Goal: Task Accomplishment & Management: Use online tool/utility

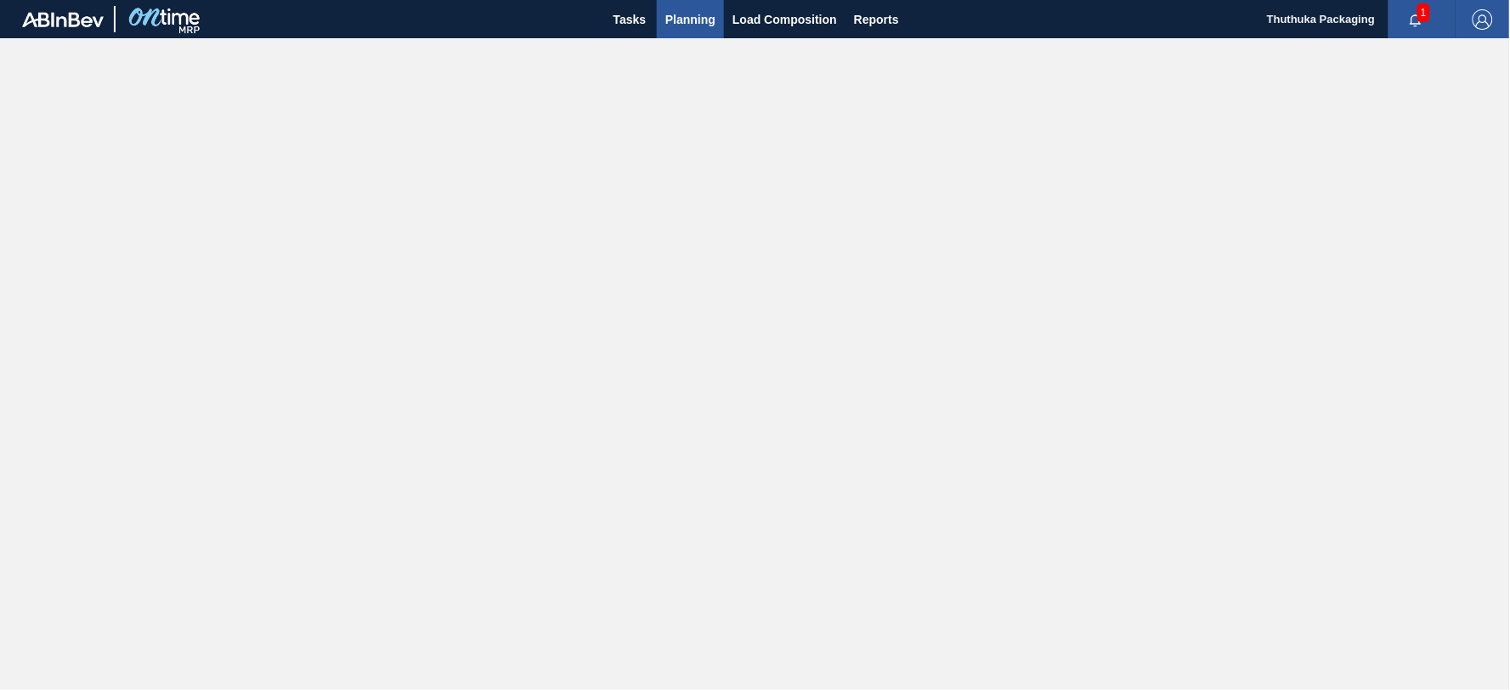
click at [701, 18] on span "Planning" at bounding box center [690, 19] width 50 height 20
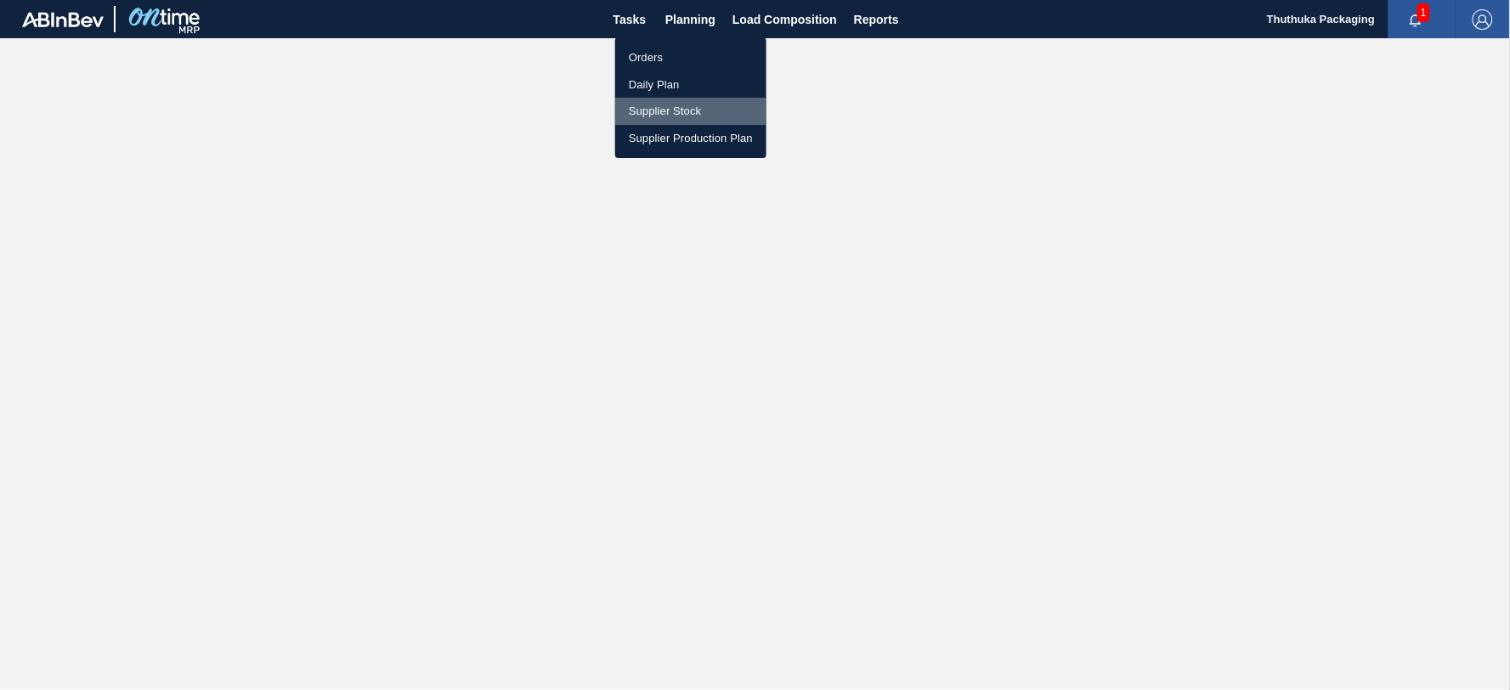
click at [648, 110] on li "Supplier Stock" at bounding box center [690, 111] width 151 height 27
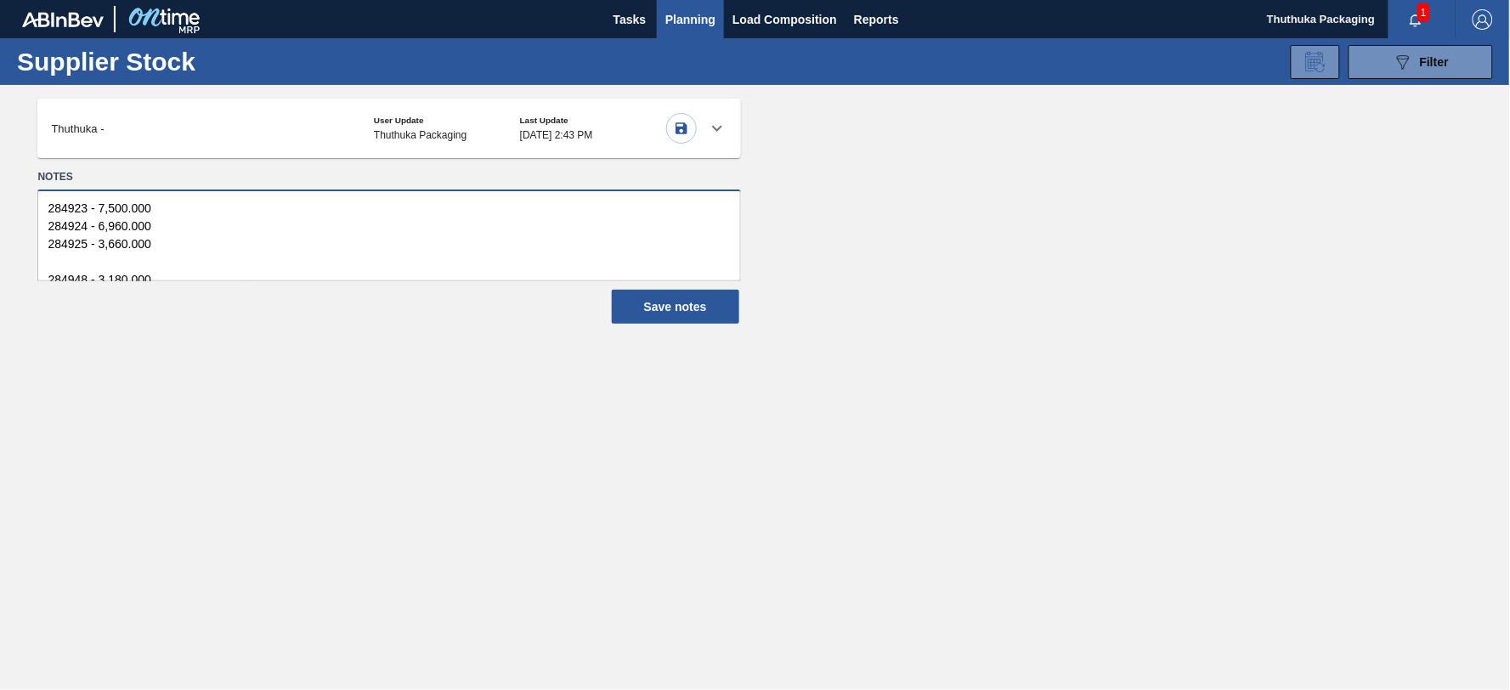
scroll to position [18, 0]
drag, startPoint x: 40, startPoint y: 206, endPoint x: 164, endPoint y: 349, distance: 189.8
click at [164, 349] on main "Tasks Planning Load Composition Reports Thuthuka Packaging 1 Mark all as read S…" at bounding box center [755, 345] width 1510 height 690
click at [681, 124] on icon "button" at bounding box center [681, 128] width 15 height 15
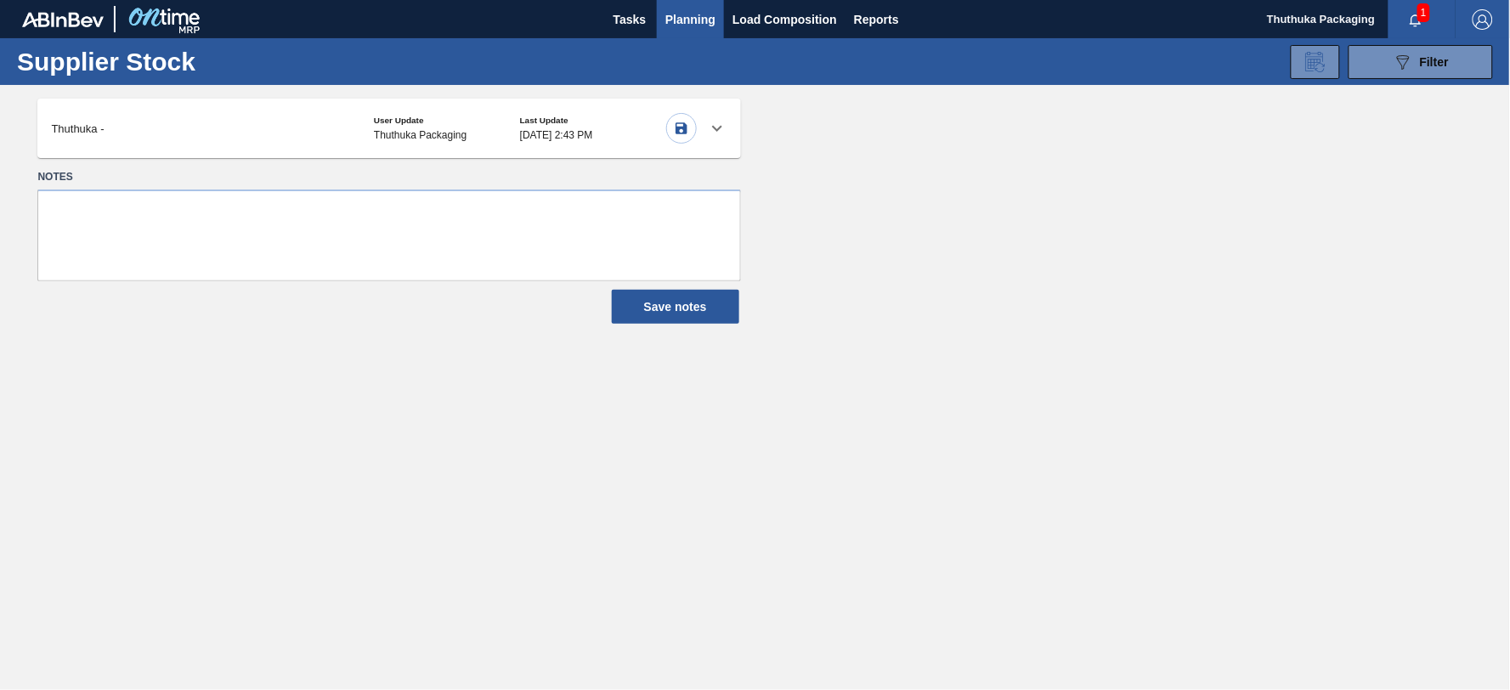
click at [719, 123] on icon at bounding box center [717, 128] width 20 height 20
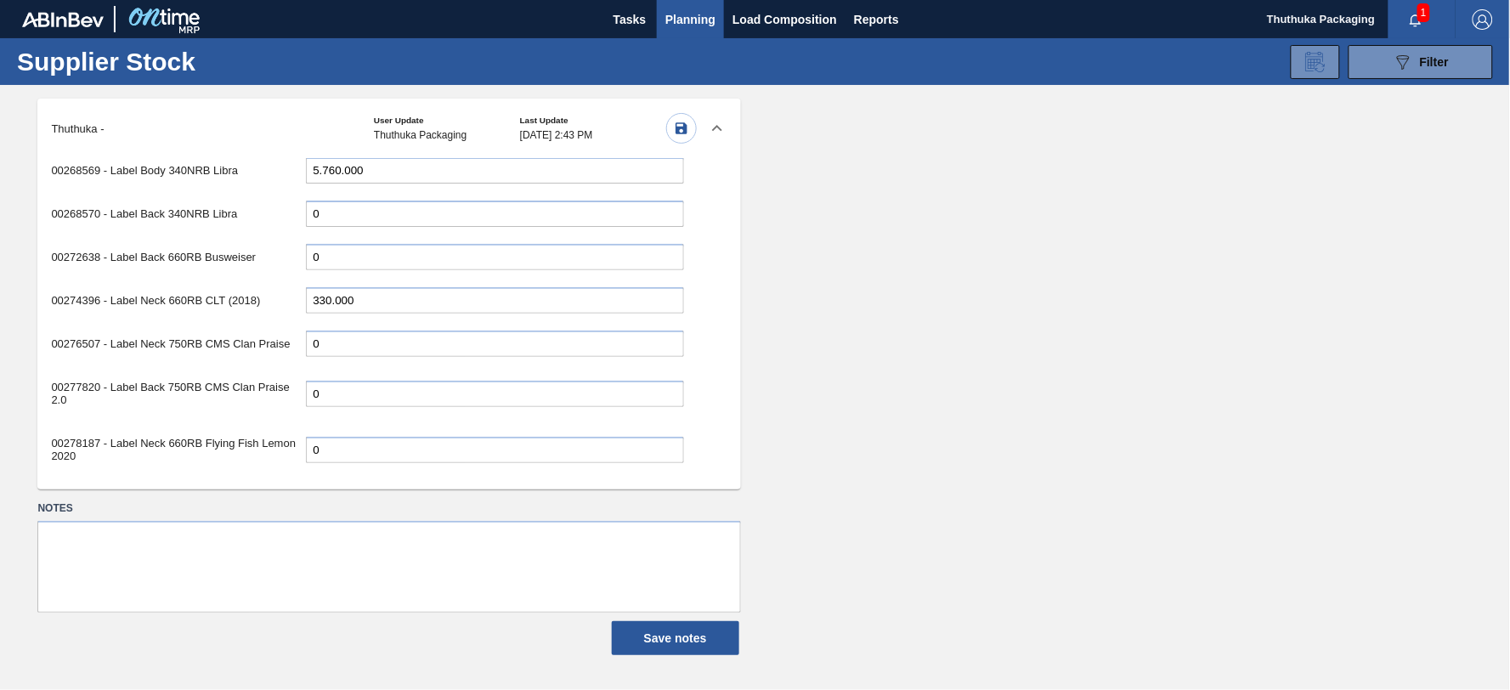
scroll to position [377, 0]
drag, startPoint x: 363, startPoint y: 291, endPoint x: 129, endPoint y: 278, distance: 234.1
click at [131, 281] on div "00274396 - Label Neck 660RB CLT (2018) 330.000" at bounding box center [367, 298] width 632 height 35
type input "0"
click at [482, 345] on div "00276507 - Label Neck 750RB CMS Clan Praise 0" at bounding box center [367, 342] width 632 height 35
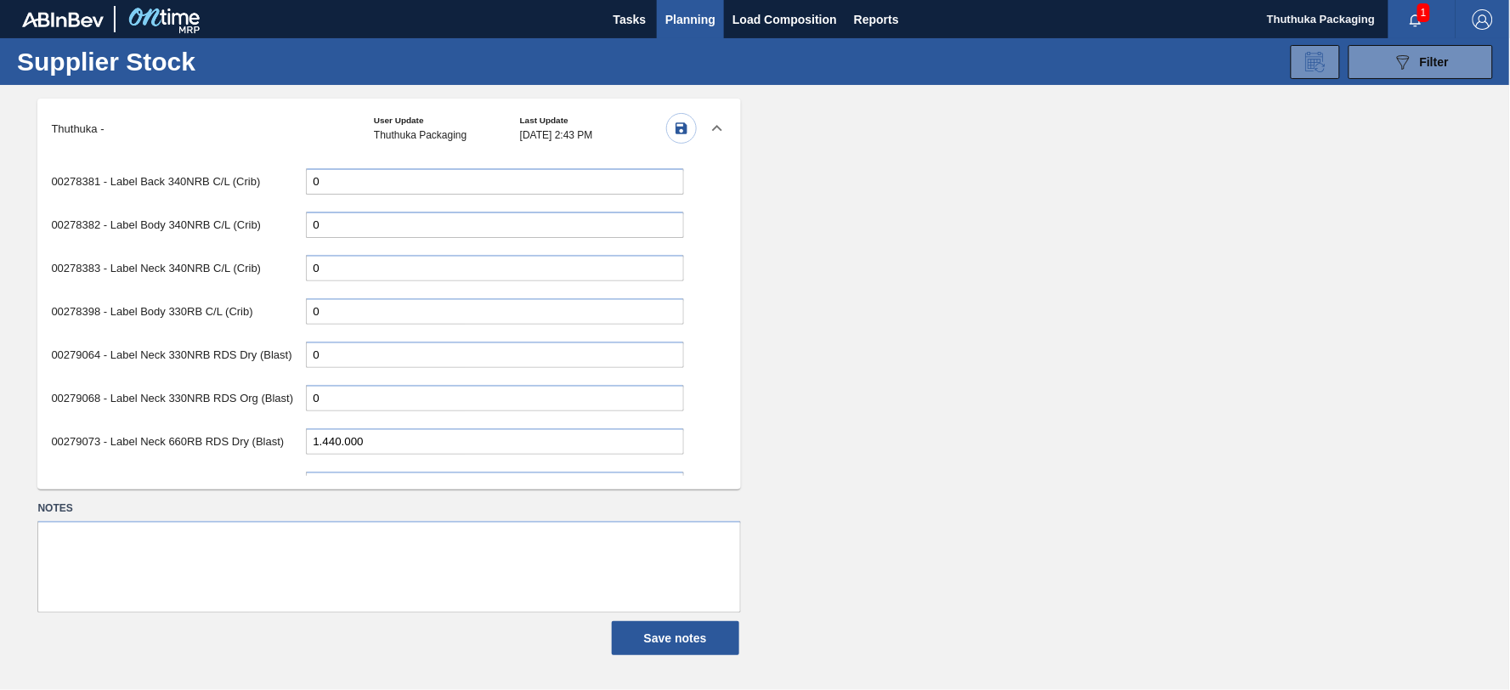
scroll to position [1038, 0]
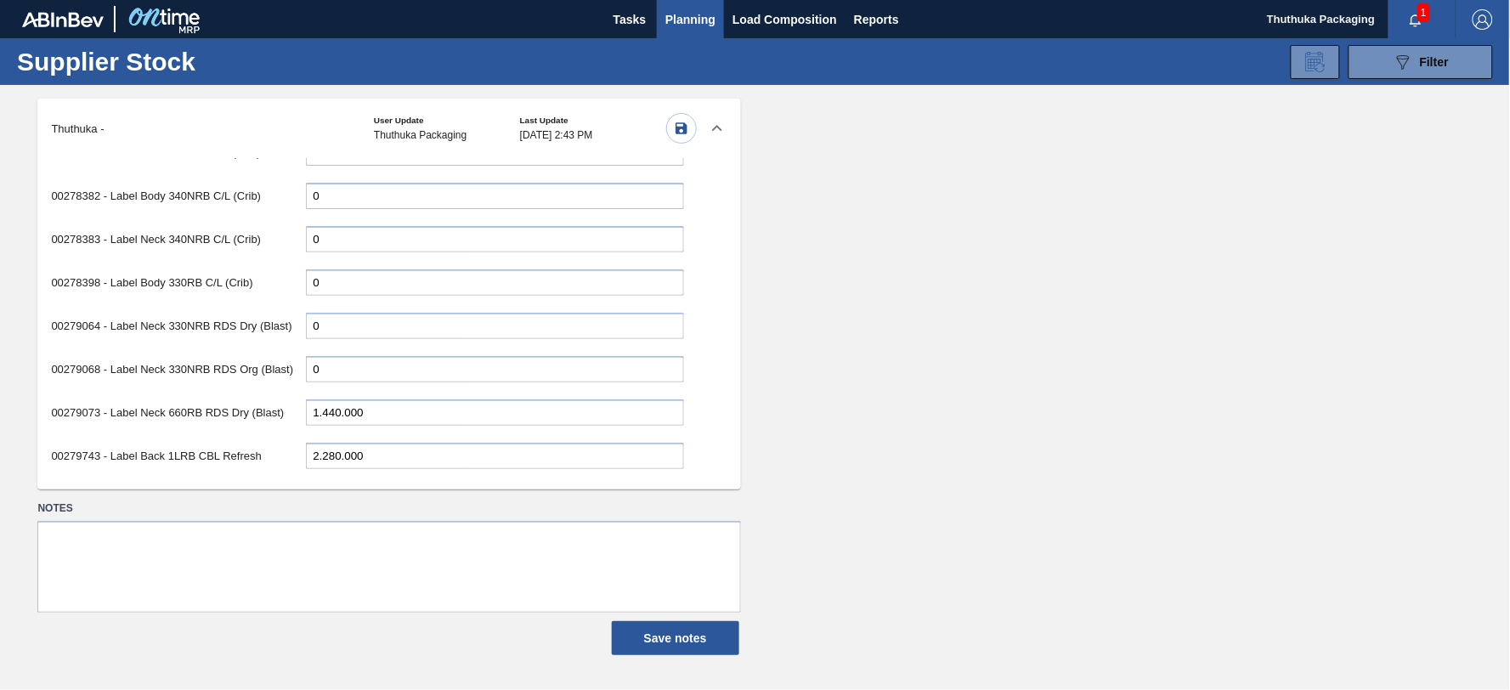
drag, startPoint x: 342, startPoint y: 395, endPoint x: 228, endPoint y: 397, distance: 113.9
click at [228, 397] on div "00279073 - Label Neck 660RB RDS Dry (Blast) 1.440.000" at bounding box center [367, 412] width 632 height 35
type input "240.000"
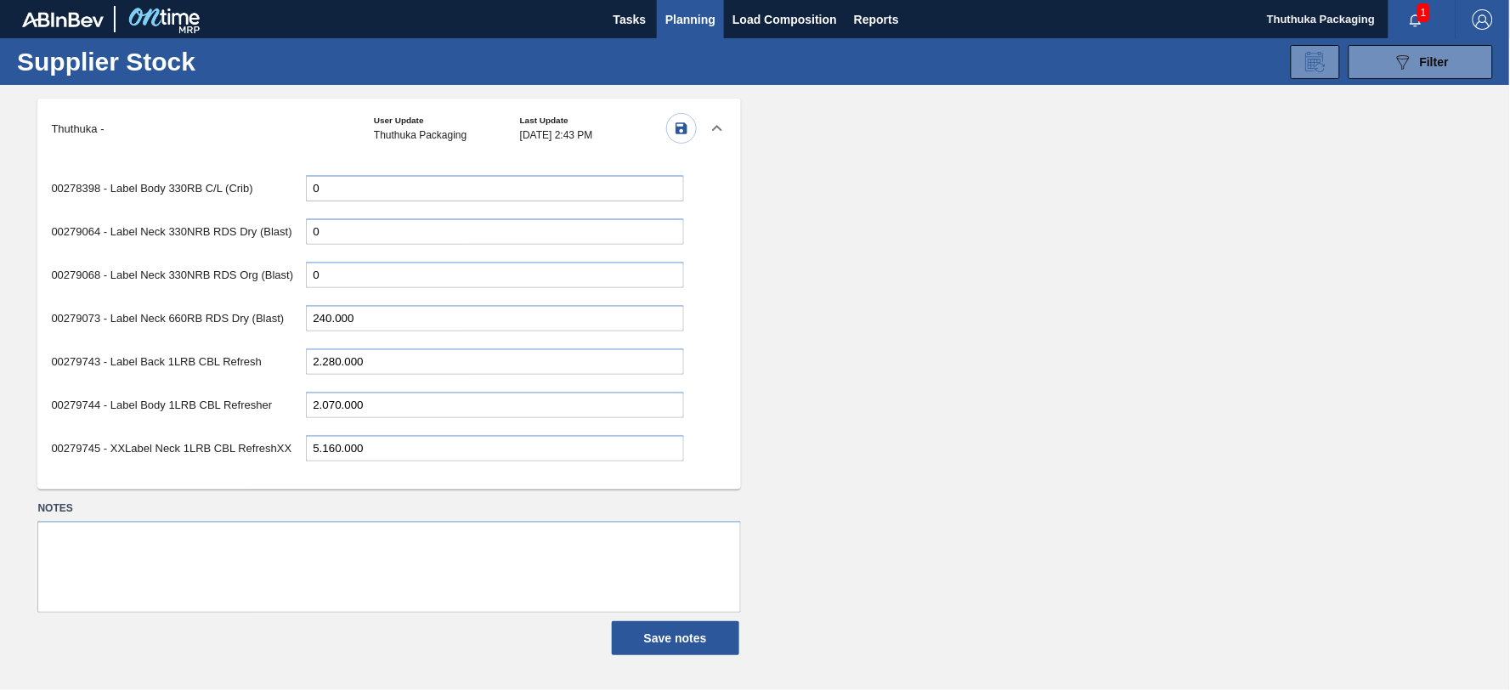
scroll to position [1227, 0]
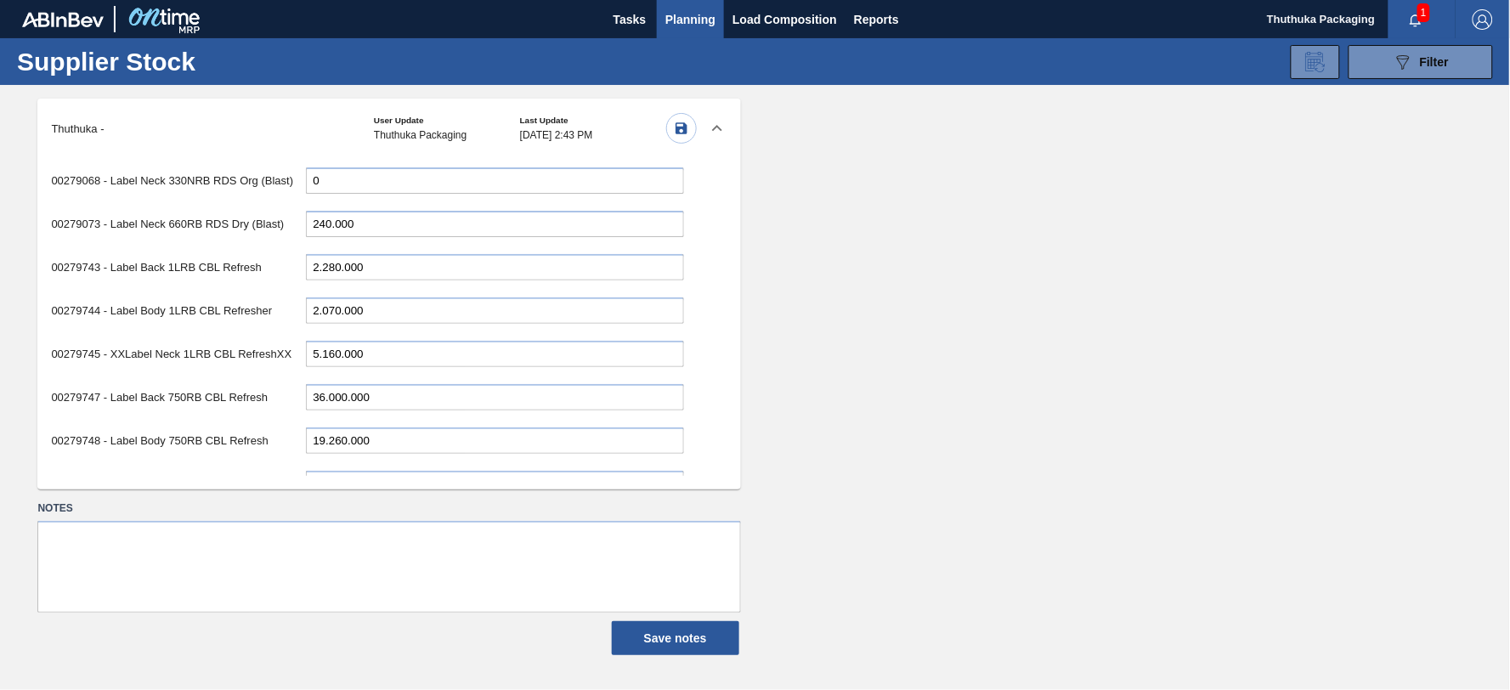
drag, startPoint x: 379, startPoint y: 375, endPoint x: 46, endPoint y: 354, distance: 333.7
click at [46, 354] on div "00162751 - Label Body 750RB CMS (R146) 0 00162755 - Label Neck 340NRB CMS (R146…" at bounding box center [366, 317] width 659 height 318
type input "36.660.000"
drag, startPoint x: 376, startPoint y: 410, endPoint x: 198, endPoint y: 418, distance: 177.8
click at [200, 423] on div "00279748 - Label Body 750RB CBL Refresh 19.260.000" at bounding box center [367, 440] width 632 height 35
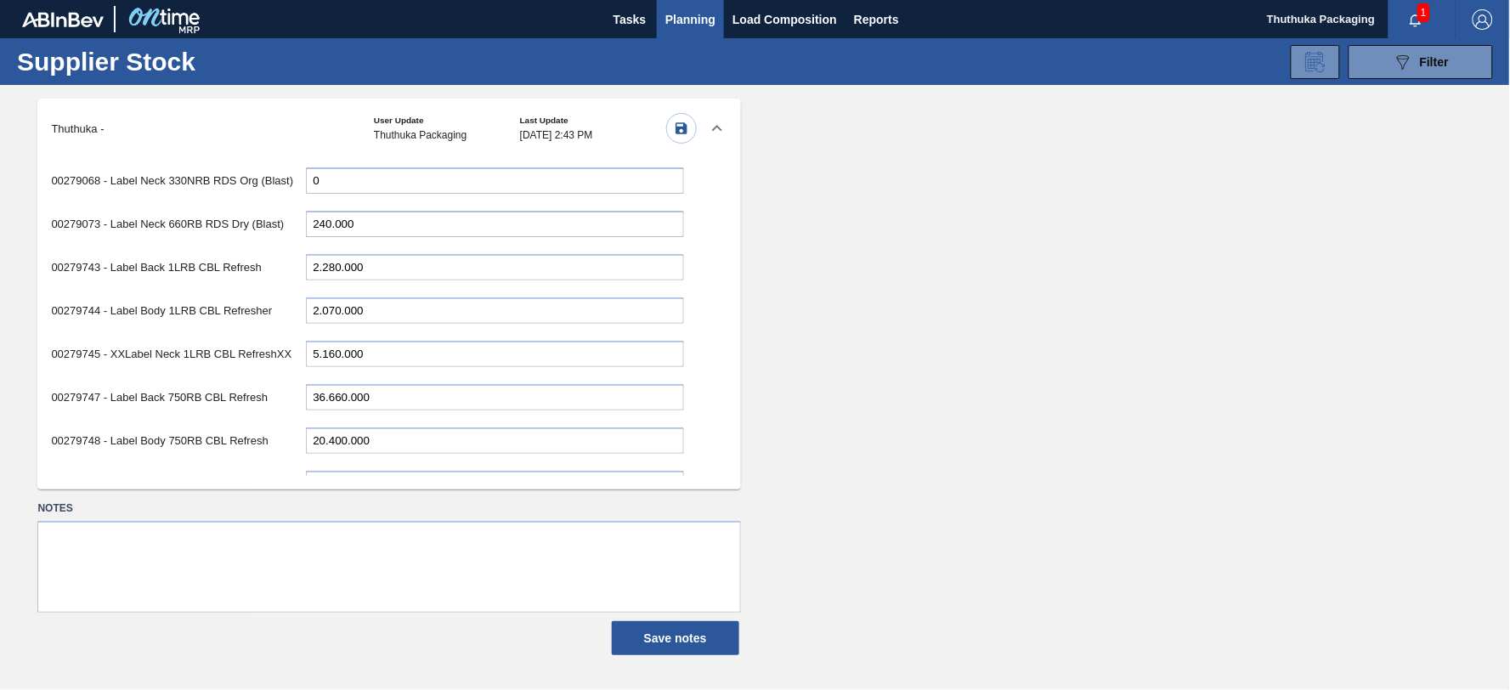
type input "20.400.000"
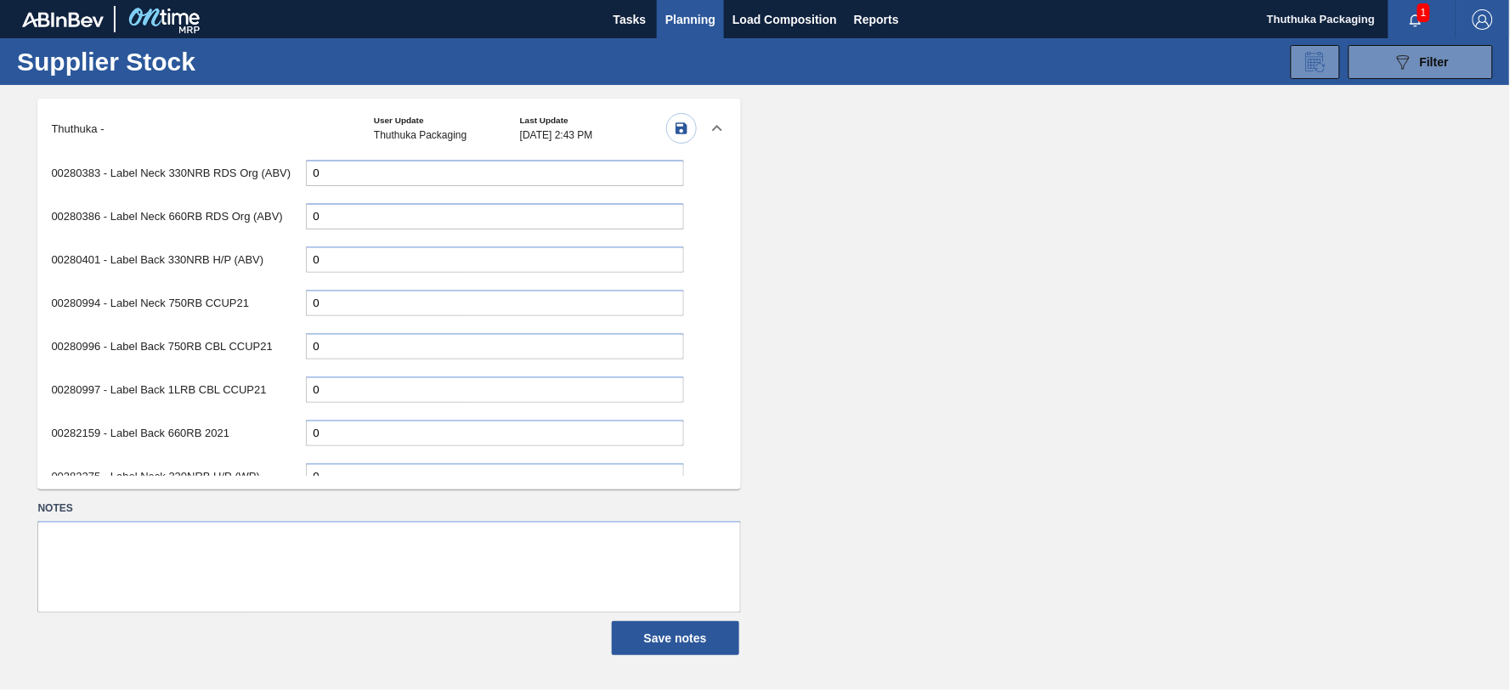
scroll to position [1844, 0]
drag, startPoint x: 387, startPoint y: 466, endPoint x: 409, endPoint y: 251, distance: 216.1
click at [409, 251] on div "00162751 - Label Body 750RB CMS (R146) 0 00162755 - Label Neck 340NRB CMS (R146…" at bounding box center [366, 317] width 659 height 318
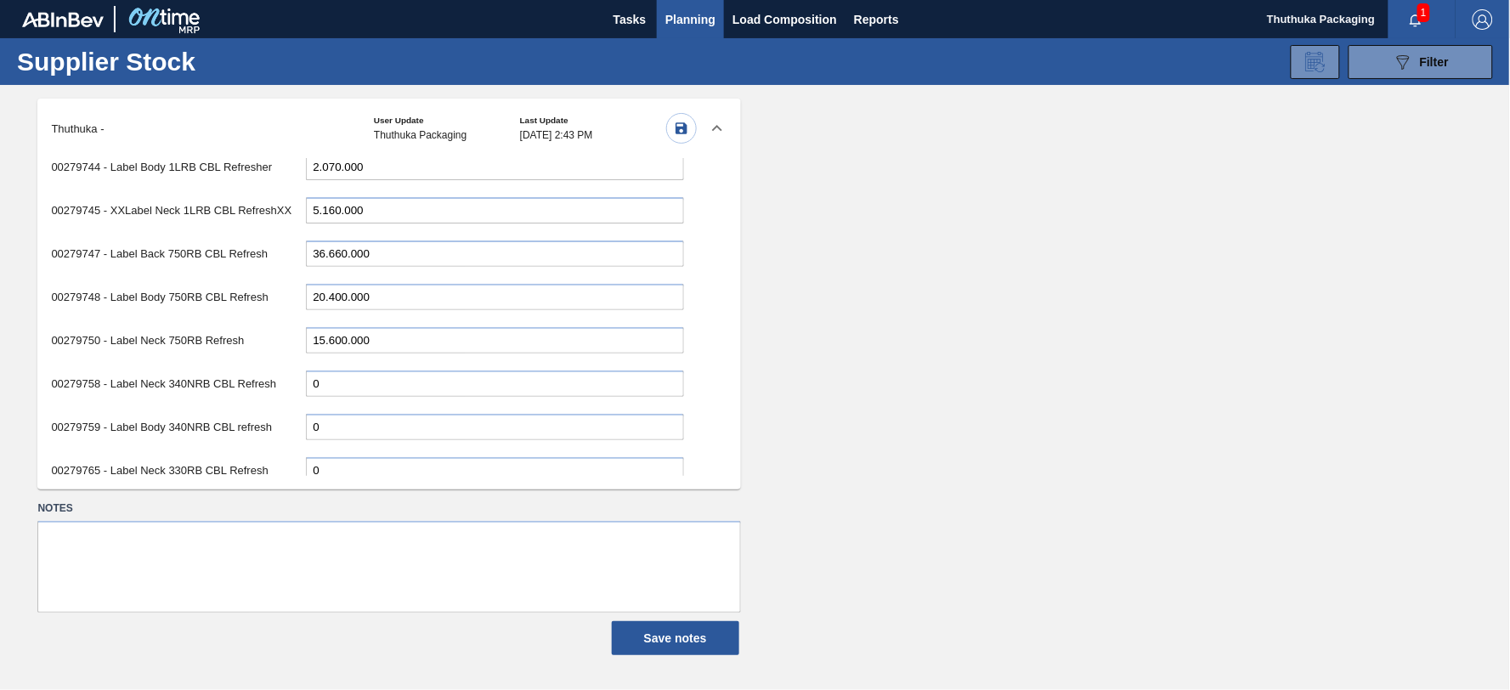
scroll to position [1371, 0]
drag, startPoint x: 379, startPoint y: 314, endPoint x: 218, endPoint y: 316, distance: 161.5
click at [218, 322] on div "00279750 - Label Neck 750RB Refresh 15.600.000" at bounding box center [367, 339] width 632 height 35
type input "14.400.000"
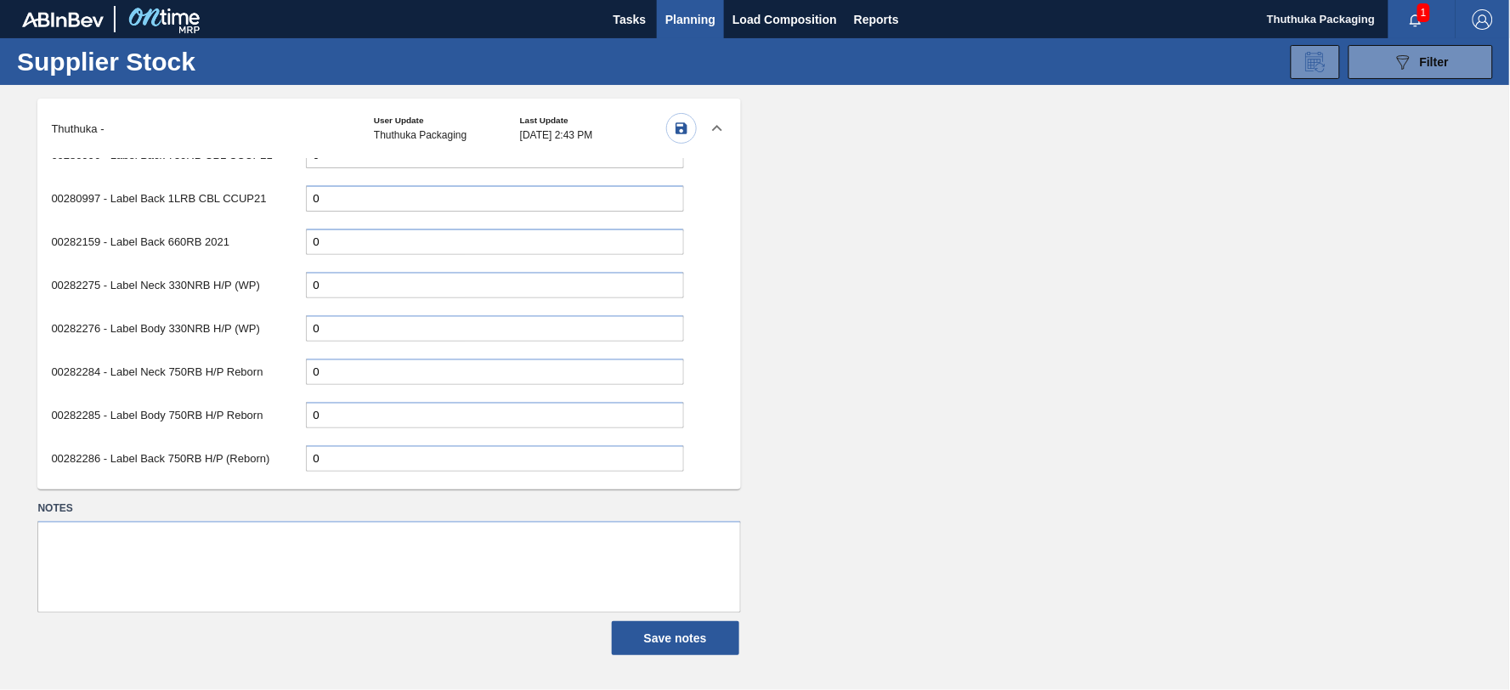
scroll to position [2127, 0]
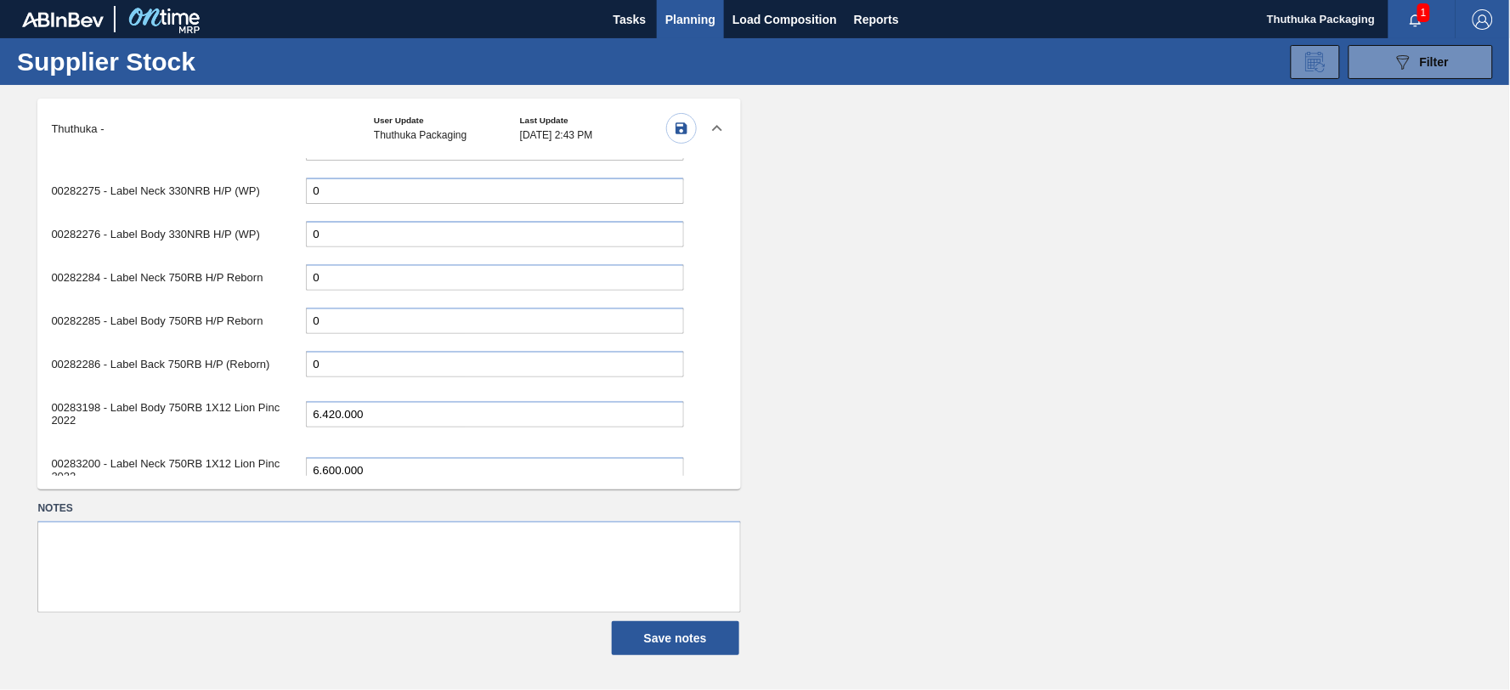
drag, startPoint x: 365, startPoint y: 385, endPoint x: 247, endPoint y: 383, distance: 118.1
click at [247, 390] on div "00283198 - Label Body 750RB 1X12 Lion Pinc 2022 6.420.000" at bounding box center [367, 414] width 632 height 48
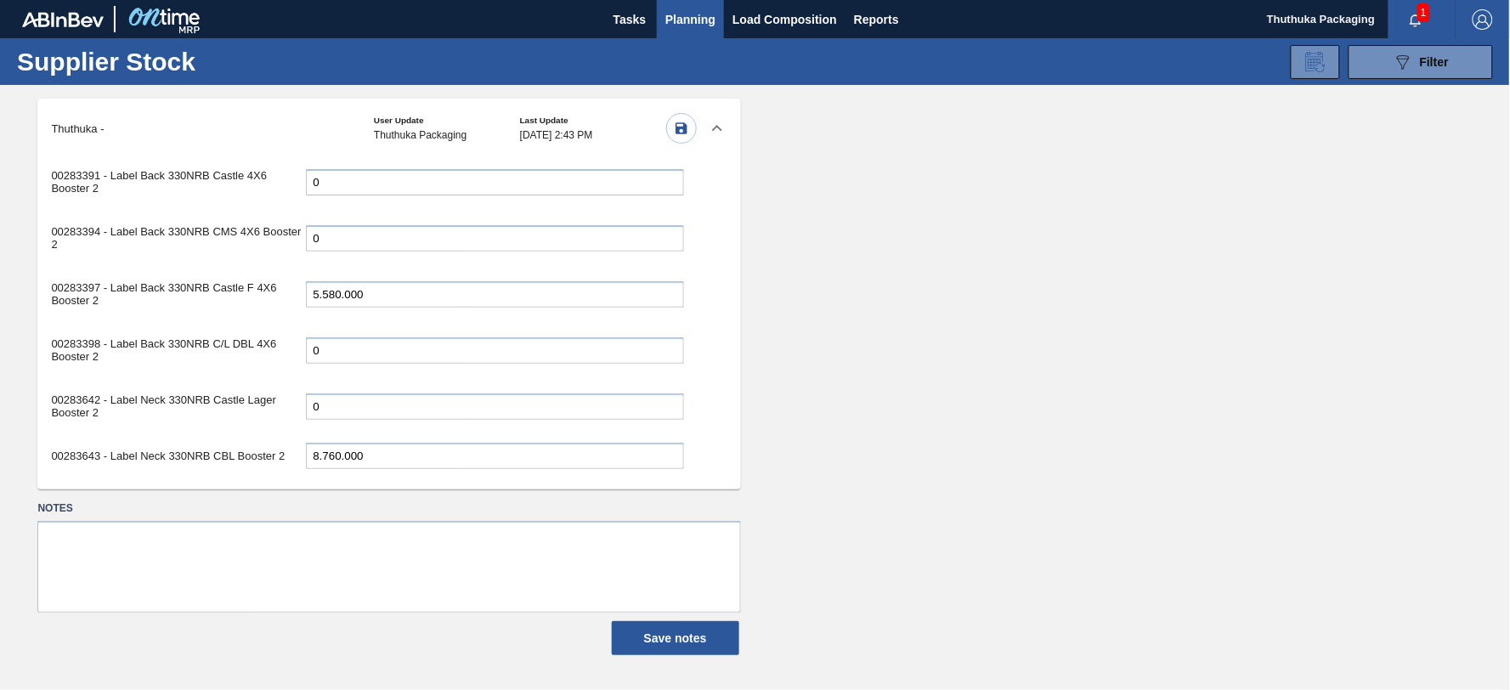
scroll to position [2504, 0]
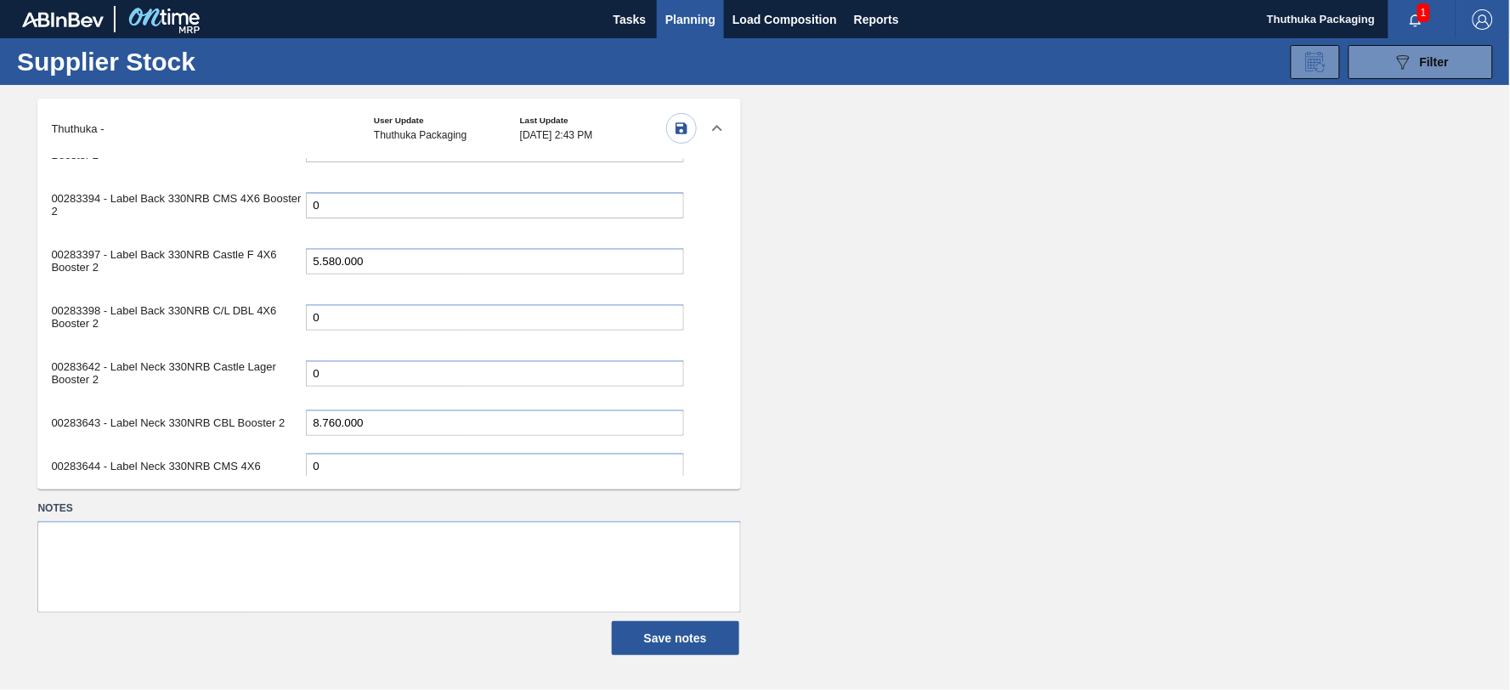
drag, startPoint x: 374, startPoint y: 388, endPoint x: 158, endPoint y: 379, distance: 216.0
click at [158, 405] on div "00283643 - Label Neck 330NRB CBL Booster 2 8.760.000" at bounding box center [367, 422] width 632 height 35
type input "8.160.000"
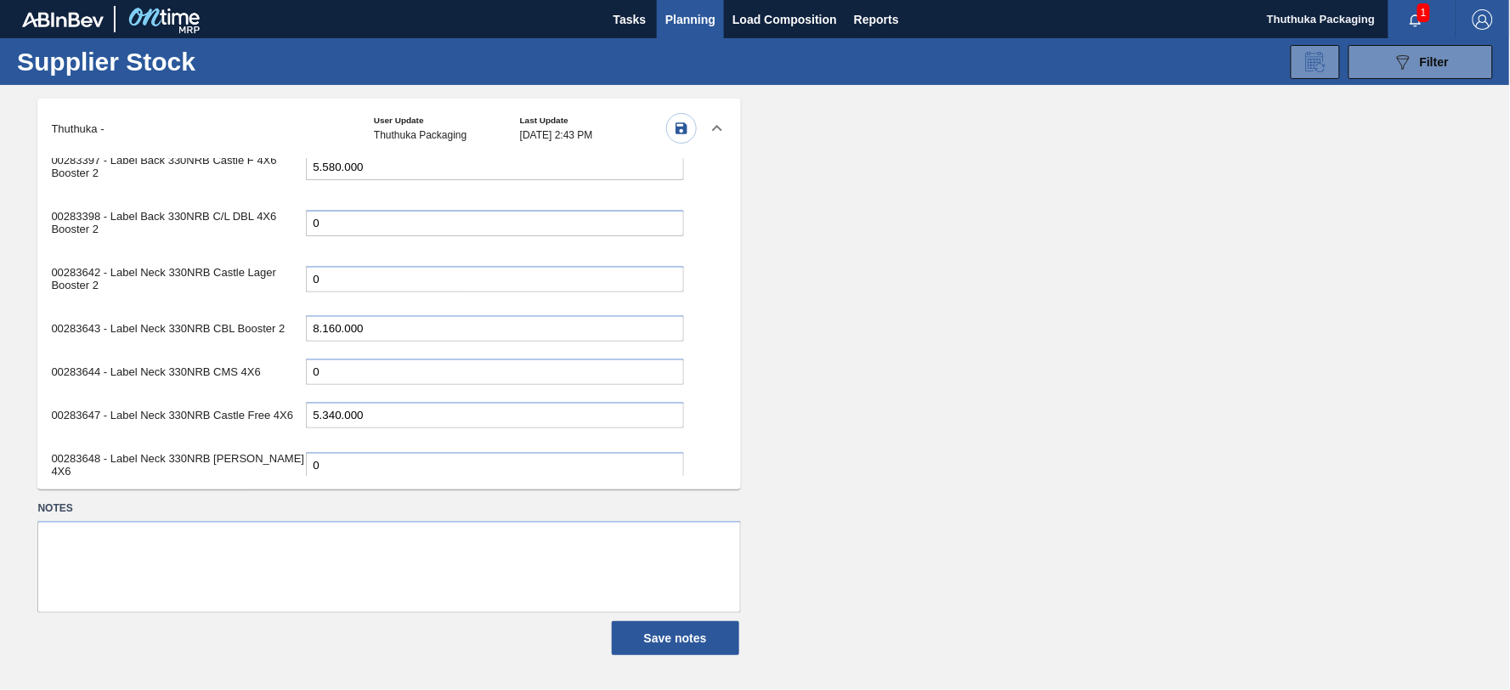
scroll to position [2694, 0]
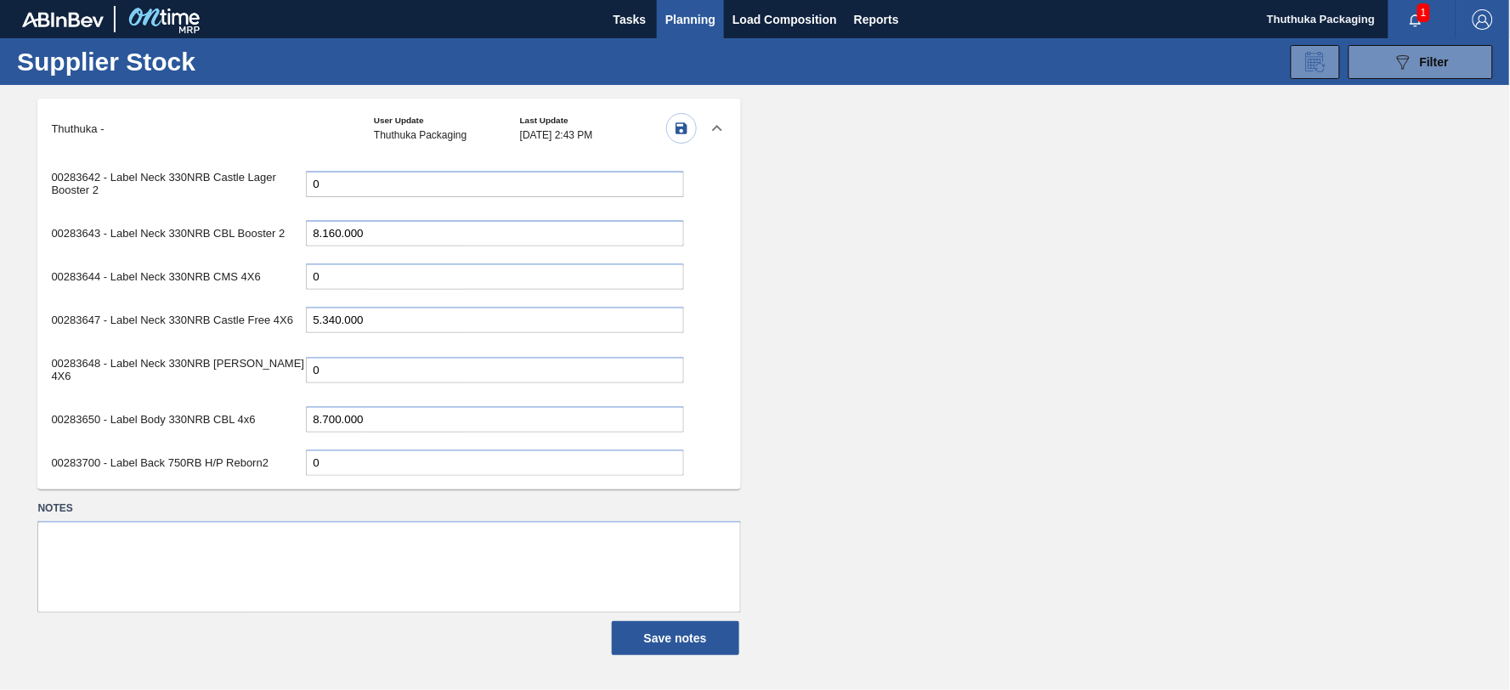
drag, startPoint x: 376, startPoint y: 376, endPoint x: 218, endPoint y: 368, distance: 157.4
click at [218, 402] on div "00283650 - Label Body 330NRB CBL 4x6 8.700.000" at bounding box center [367, 419] width 632 height 35
type input "8.100.000"
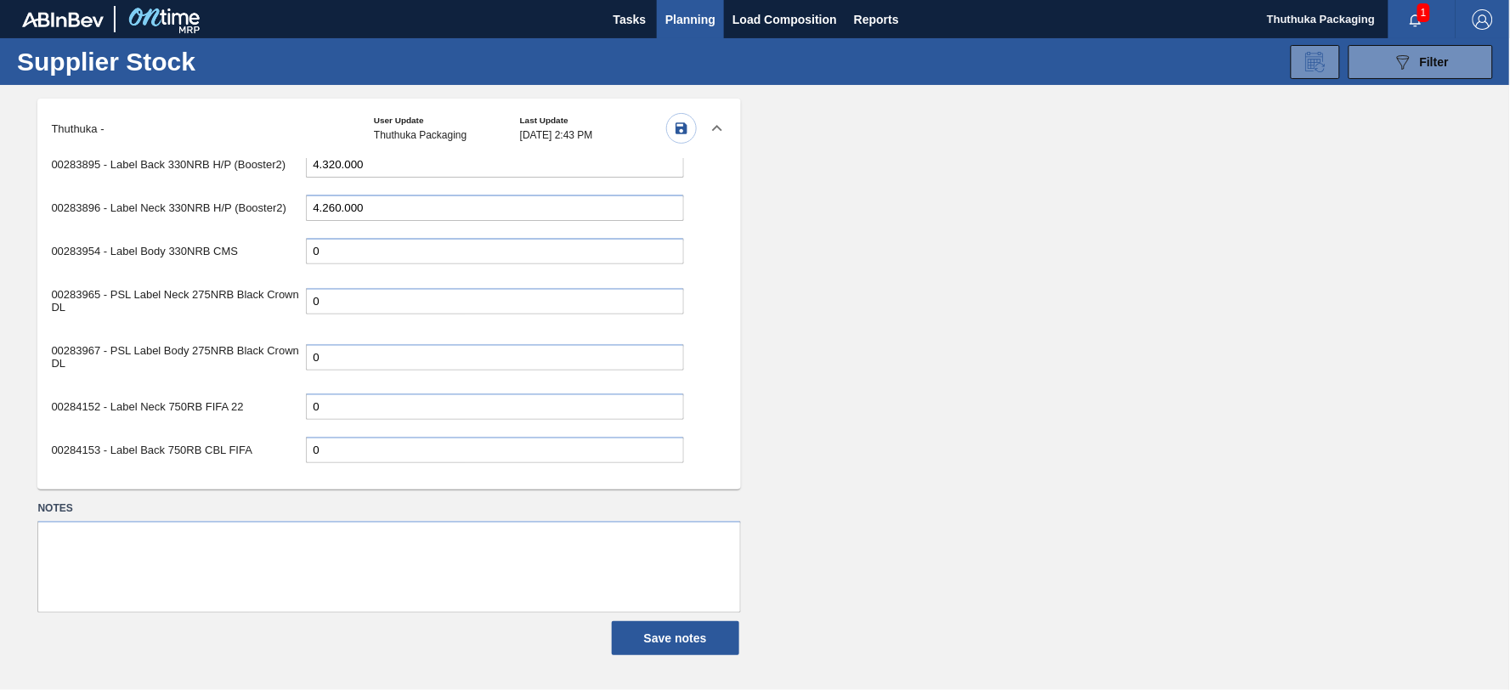
scroll to position [3260, 0]
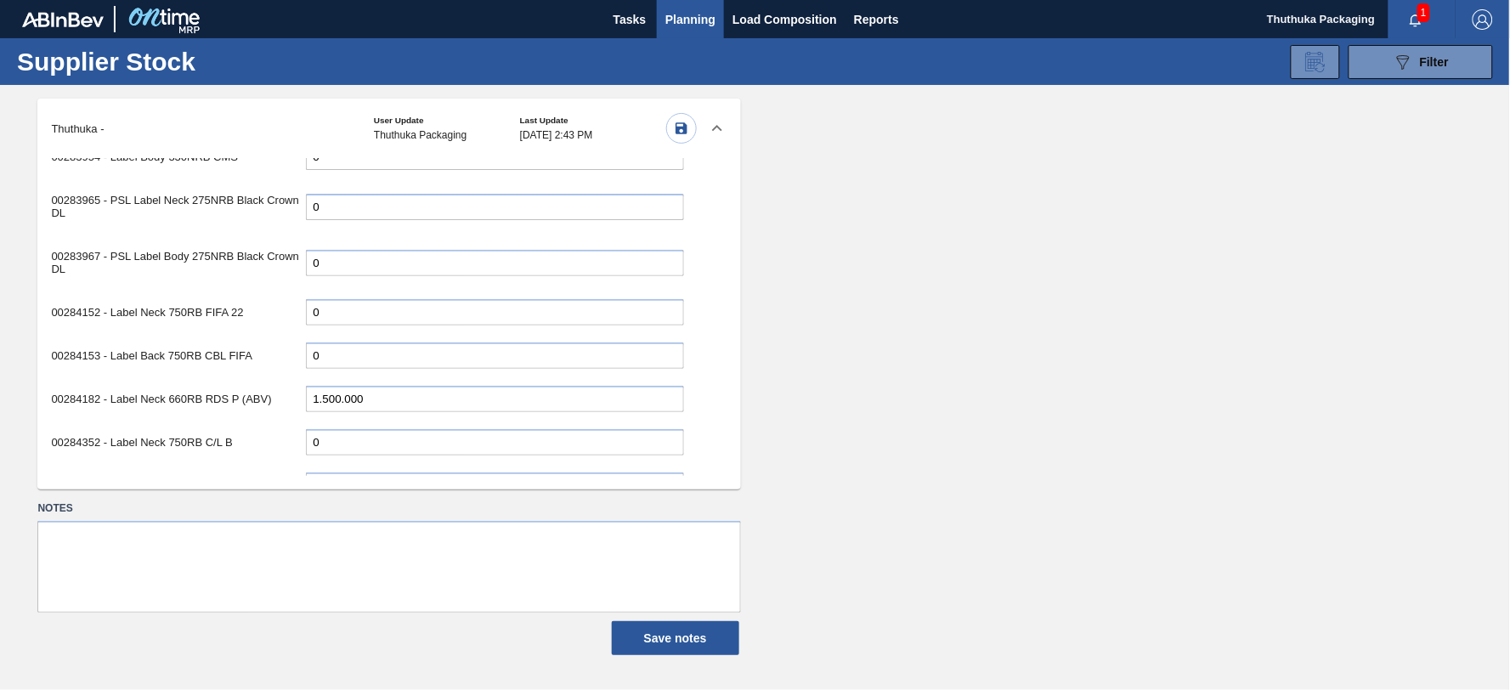
drag, startPoint x: 417, startPoint y: 336, endPoint x: 529, endPoint y: 278, distance: 125.8
click at [195, 382] on div "00284182 - Label Neck 660RB RDS P (ABV) 1.500.000" at bounding box center [367, 399] width 632 height 35
type input "900.000"
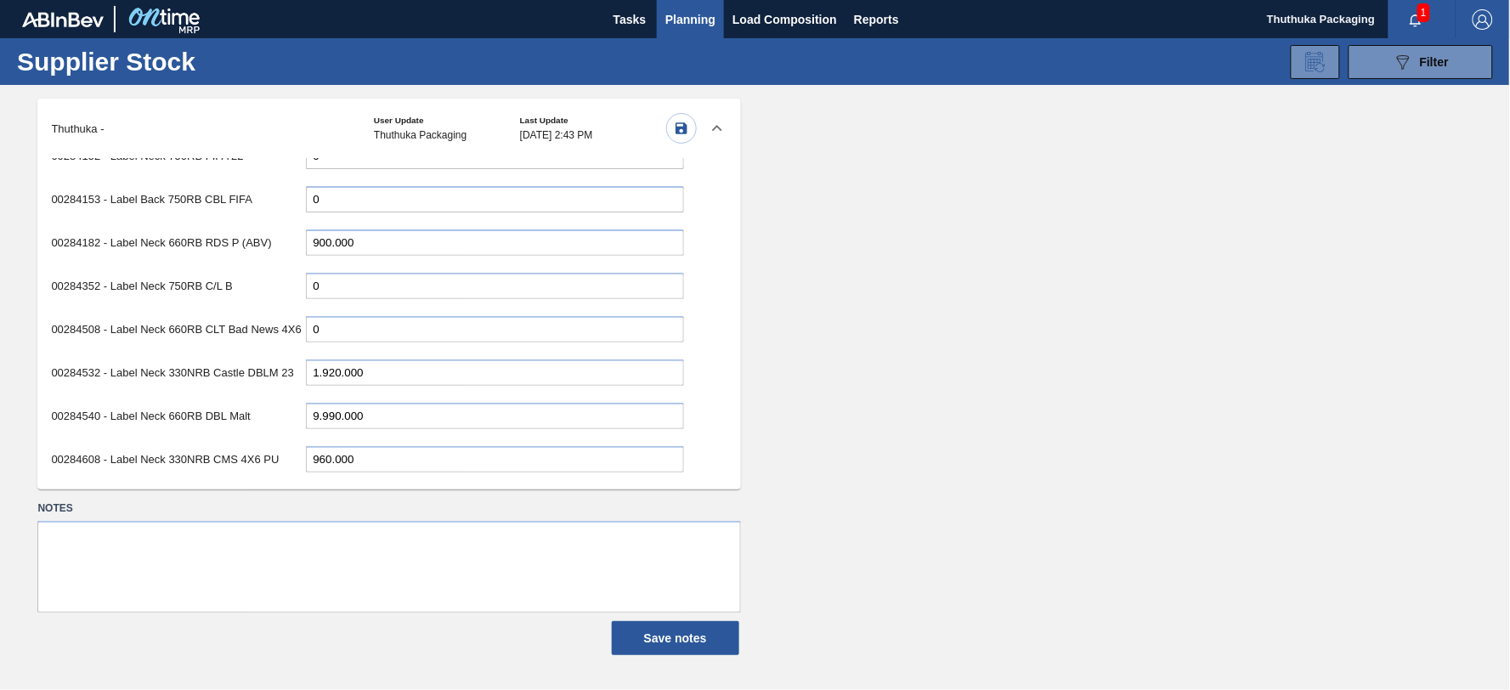
scroll to position [3448, 0]
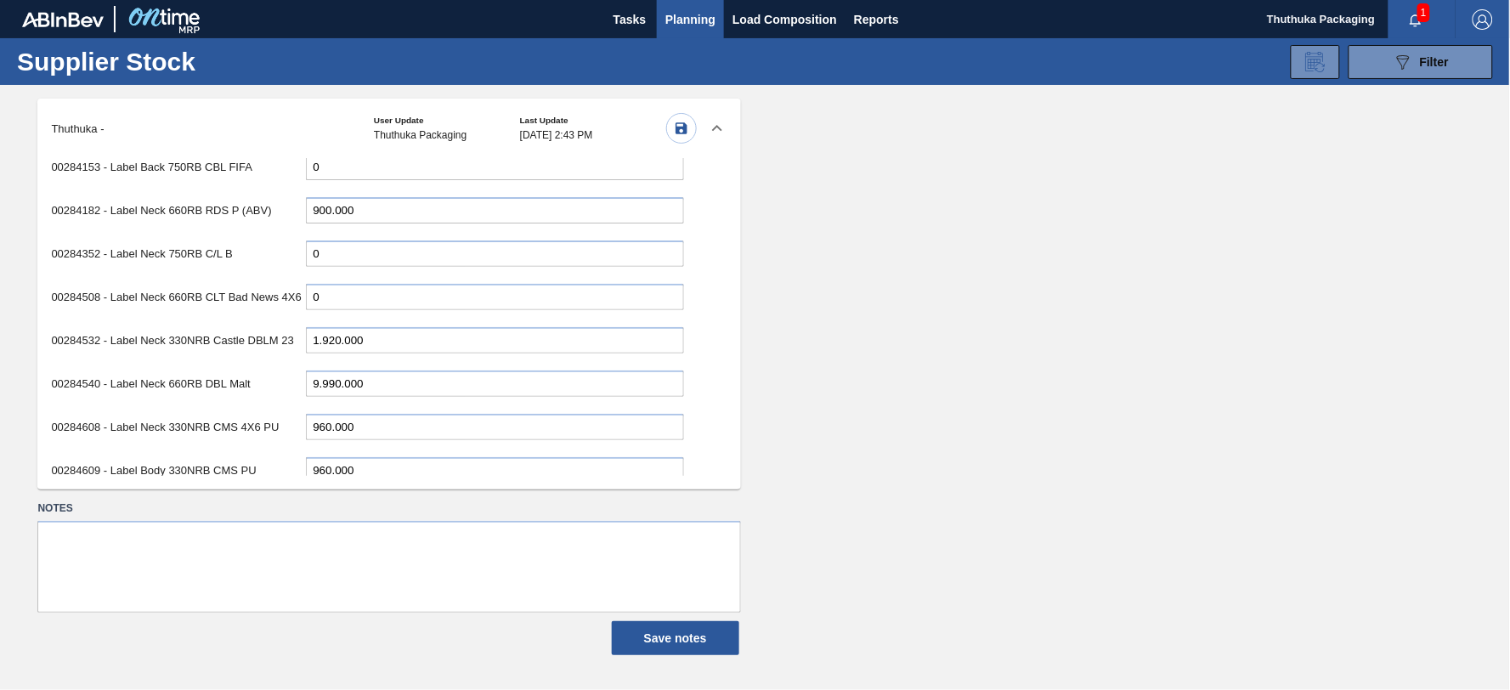
drag, startPoint x: 370, startPoint y: 365, endPoint x: 188, endPoint y: 362, distance: 181.9
click at [188, 410] on div "00284608 - Label Neck 330NRB CMS 4X6 PU 960.000" at bounding box center [367, 427] width 632 height 35
type input "0"
drag, startPoint x: 372, startPoint y: 410, endPoint x: 238, endPoint y: 416, distance: 134.4
click at [238, 453] on div "00284609 - Label Body 330NRB CMS PU 960.000" at bounding box center [367, 470] width 632 height 35
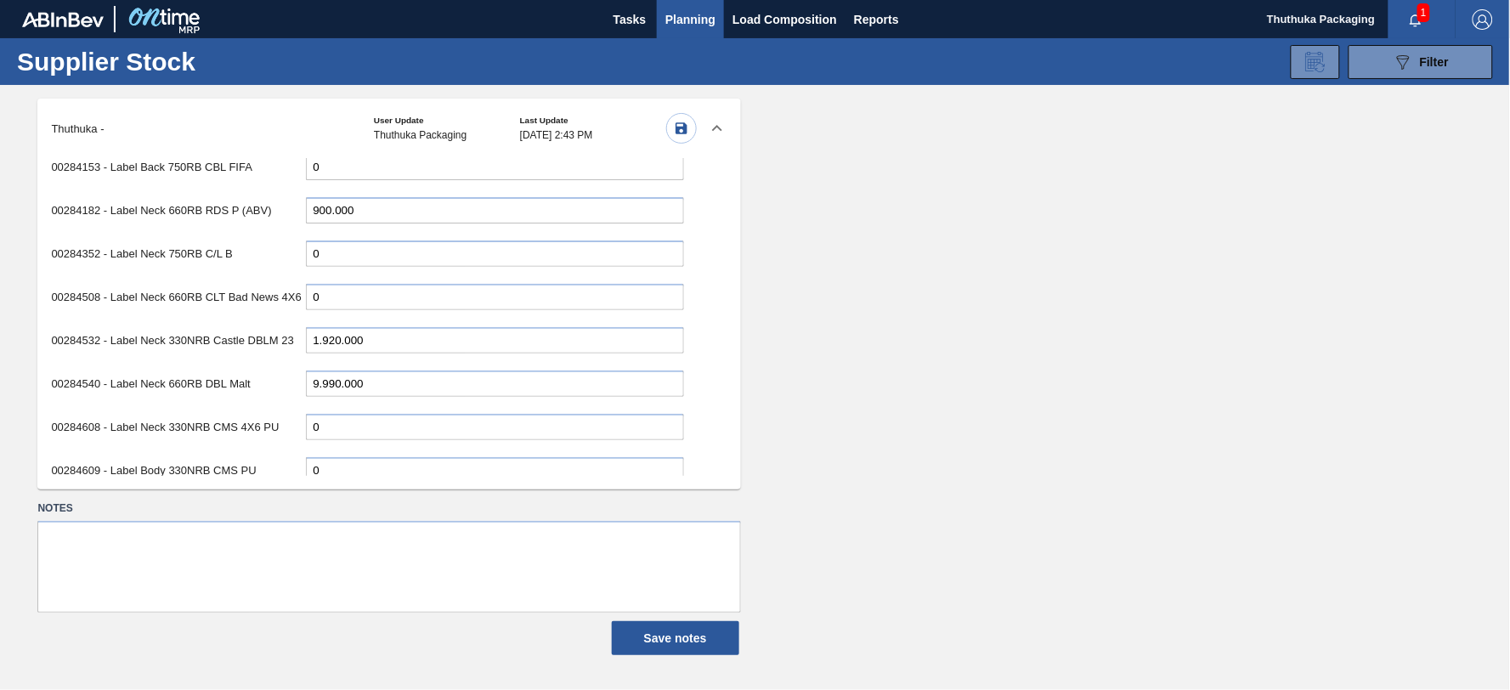
type input "0"
drag, startPoint x: 400, startPoint y: 454, endPoint x: 99, endPoint y: 440, distance: 302.0
click at [99, 496] on div "00284610 - Label Back 330NRB CMS 4X6 PU 900.000" at bounding box center [367, 513] width 632 height 35
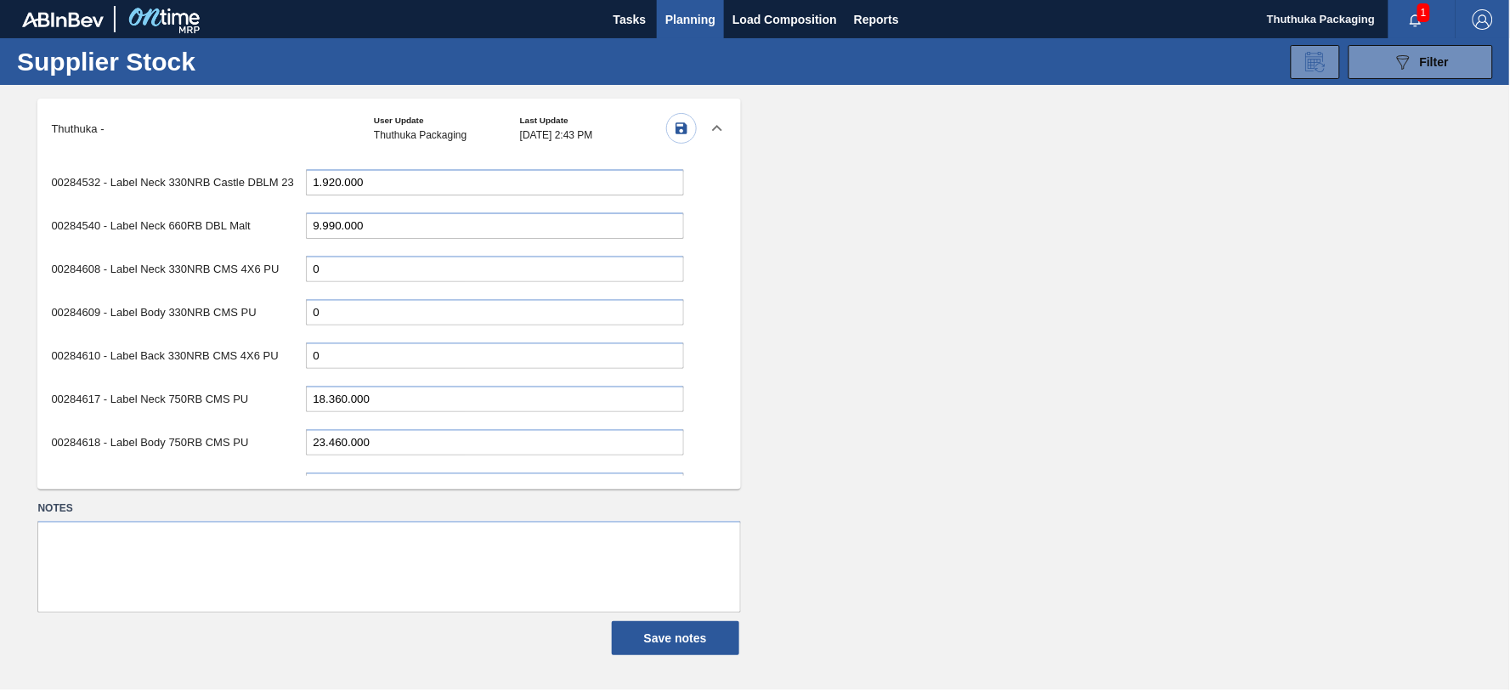
scroll to position [3638, 0]
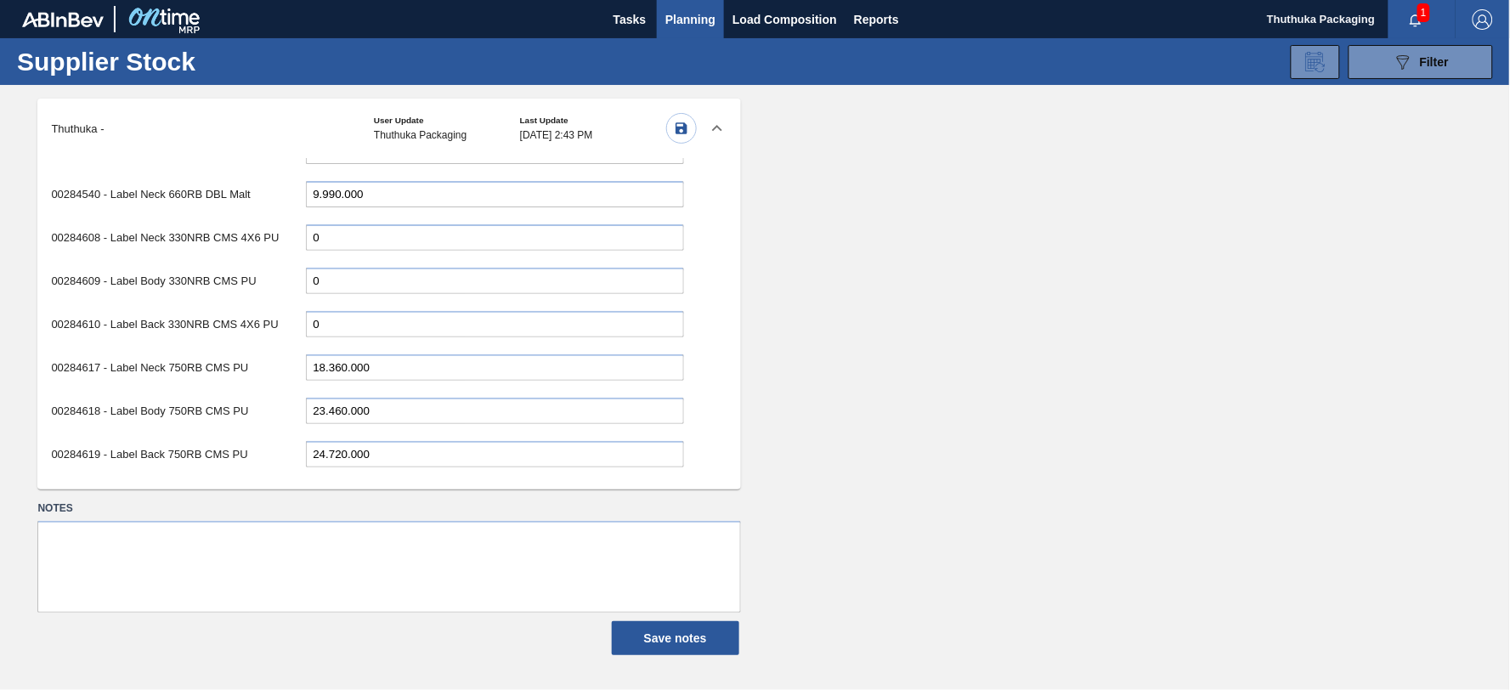
type input "0"
drag, startPoint x: 387, startPoint y: 299, endPoint x: 96, endPoint y: 297, distance: 291.5
click at [96, 350] on div "00284617 - Label Neck 750RB CMS PU 18.360.000" at bounding box center [367, 367] width 632 height 35
type input "26.520.000"
drag, startPoint x: 376, startPoint y: 355, endPoint x: 206, endPoint y: 354, distance: 170.8
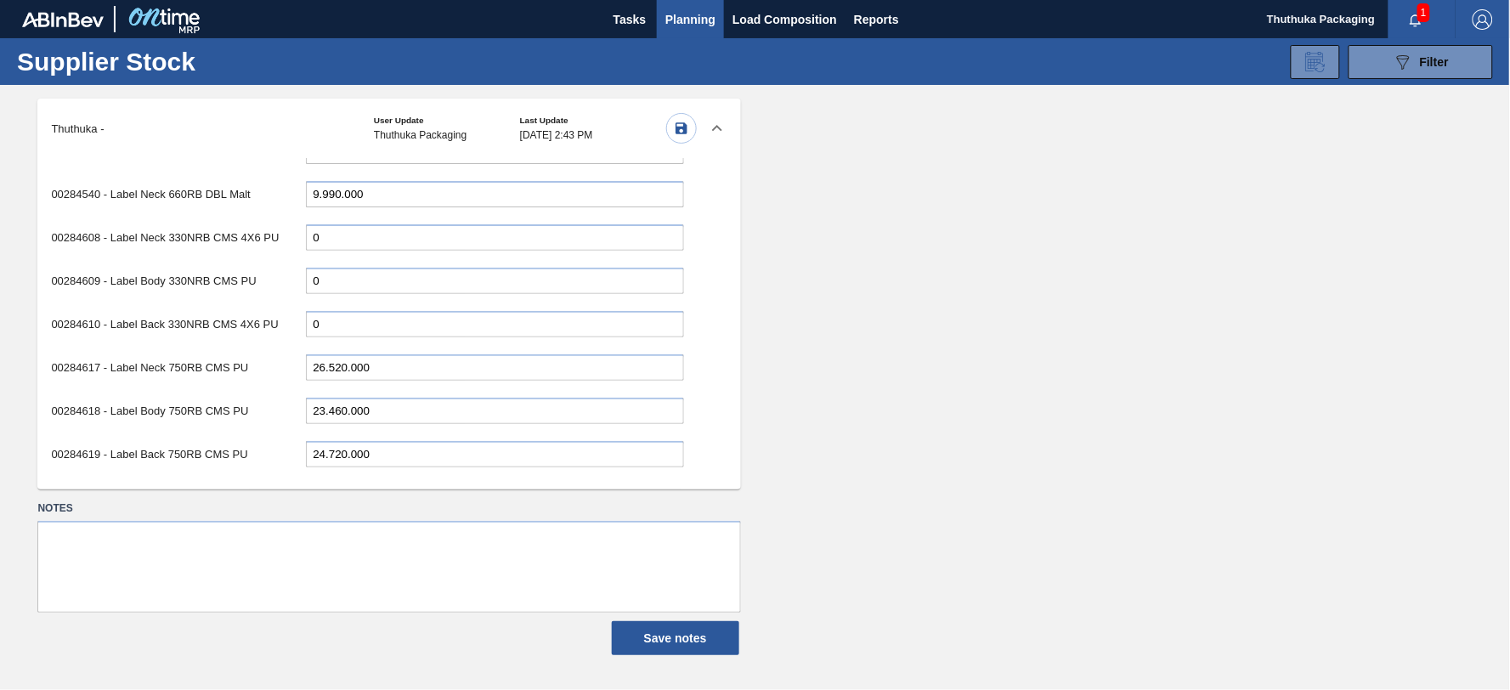
click at [206, 393] on div "00284618 - Label Body 750RB CMS PU 23.460.000" at bounding box center [367, 410] width 632 height 35
type input "18.660.000"
drag, startPoint x: 380, startPoint y: 394, endPoint x: 181, endPoint y: 387, distance: 199.0
click at [181, 437] on div "00284619 - Label Back 750RB CMS PU 24.720.000" at bounding box center [367, 454] width 632 height 35
type input "26.880.000"
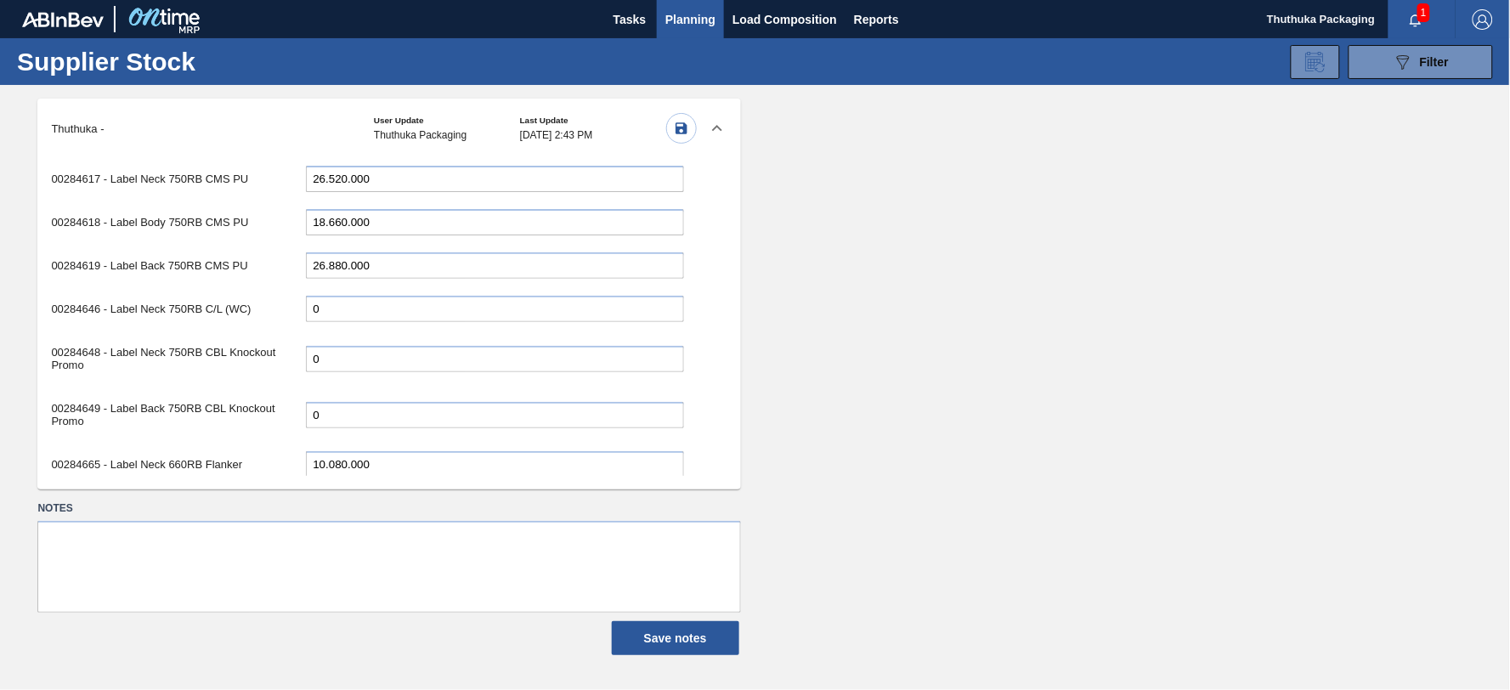
scroll to position [3921, 0]
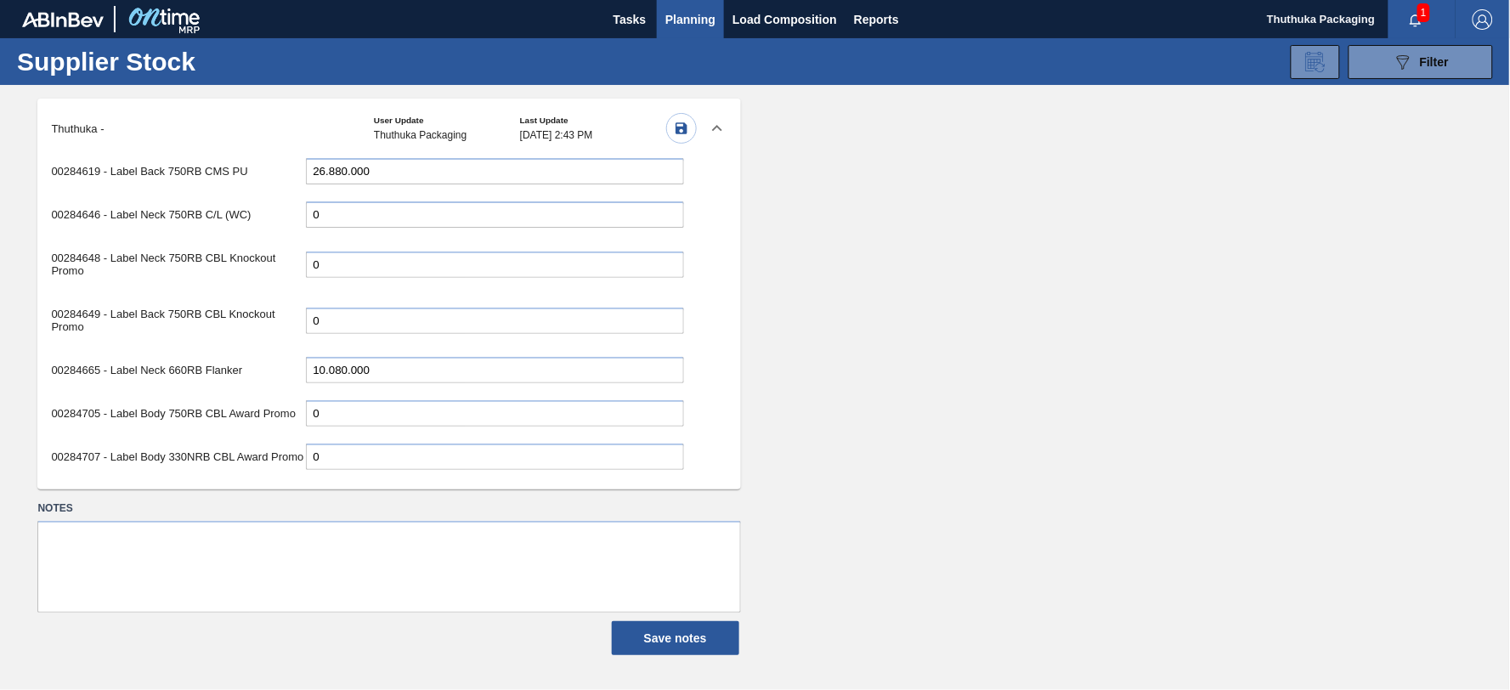
drag, startPoint x: 382, startPoint y: 436, endPoint x: 205, endPoint y: 416, distance: 178.7
click at [205, 483] on div "00284712 - Label Back 660RB CLT VE 22.920.000" at bounding box center [367, 500] width 632 height 35
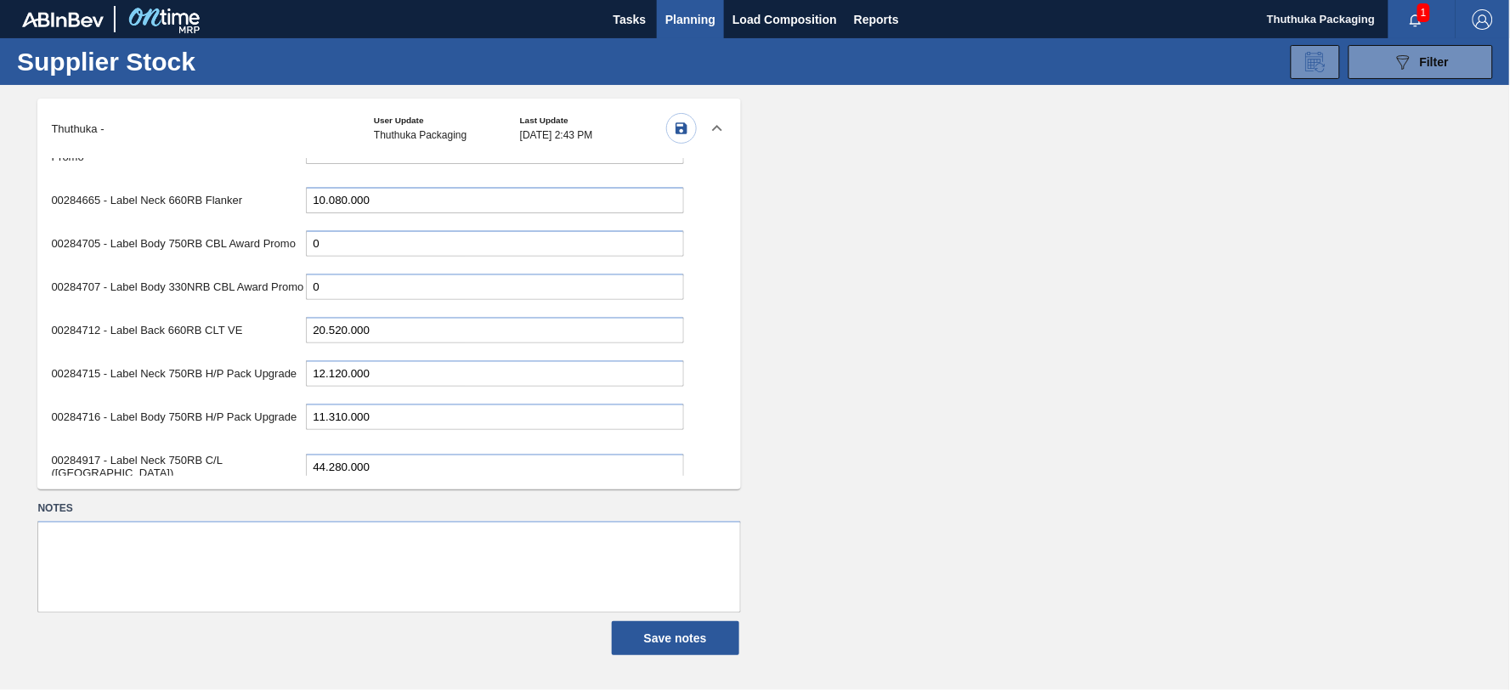
scroll to position [4109, 0]
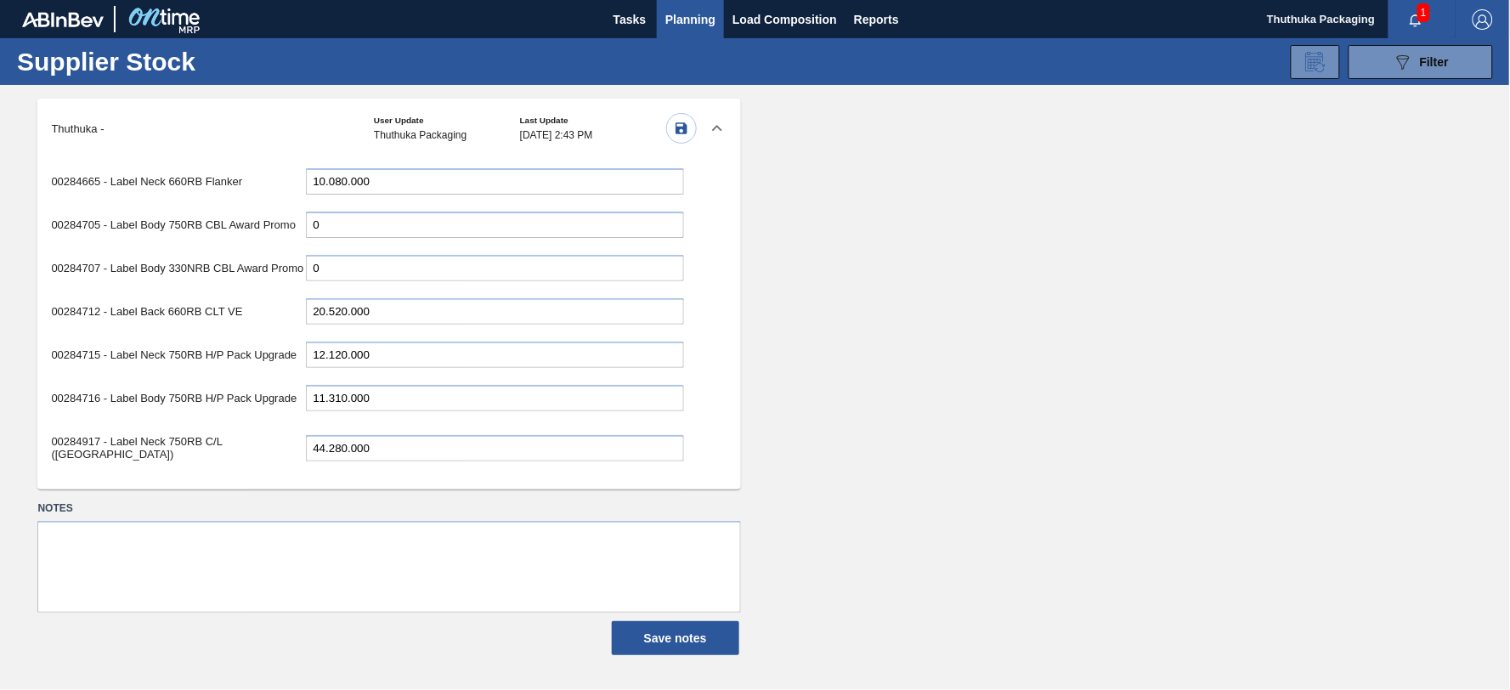
type input "20.520.000"
drag, startPoint x: 394, startPoint y: 284, endPoint x: 86, endPoint y: 255, distance: 309.8
type input "10.020.000"
drag, startPoint x: 379, startPoint y: 331, endPoint x: 170, endPoint y: 325, distance: 209.1
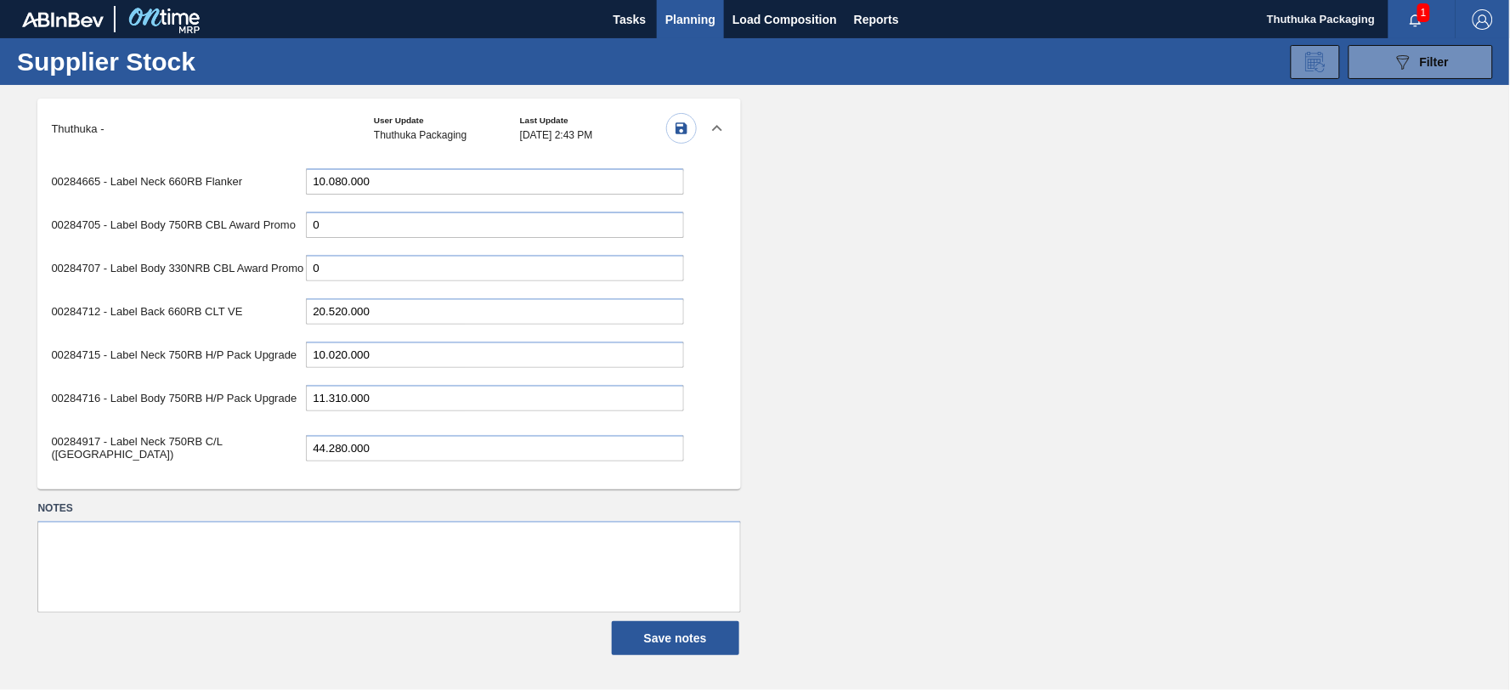
click at [170, 381] on div "00284716 - Label Body 750RB H/P Pack Upgrade 11.310.000" at bounding box center [367, 398] width 632 height 35
type input "9.180.000"
drag, startPoint x: 379, startPoint y: 371, endPoint x: 212, endPoint y: 351, distance: 167.8
click at [212, 351] on div "00162751 - Label Body 750RB CMS (R146) 0 00162755 - Label Neck 340NRB CMS (R146…" at bounding box center [366, 317] width 659 height 318
type input "38.700.000"
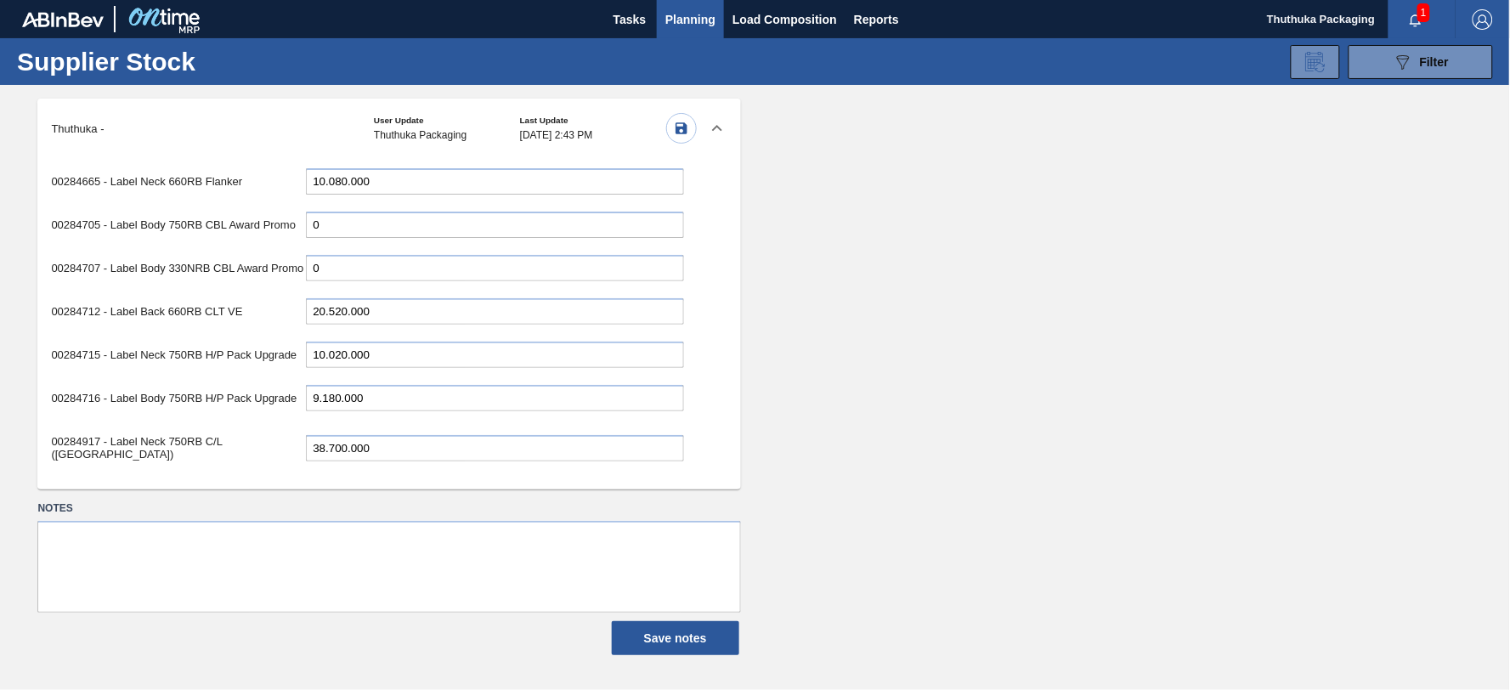
drag, startPoint x: 400, startPoint y: 416, endPoint x: 160, endPoint y: 411, distance: 240.5
click at [160, 480] on div "00284918 - Label Body 750RB C/L ([GEOGRAPHIC_DATA]) 30.750.000" at bounding box center [367, 504] width 632 height 48
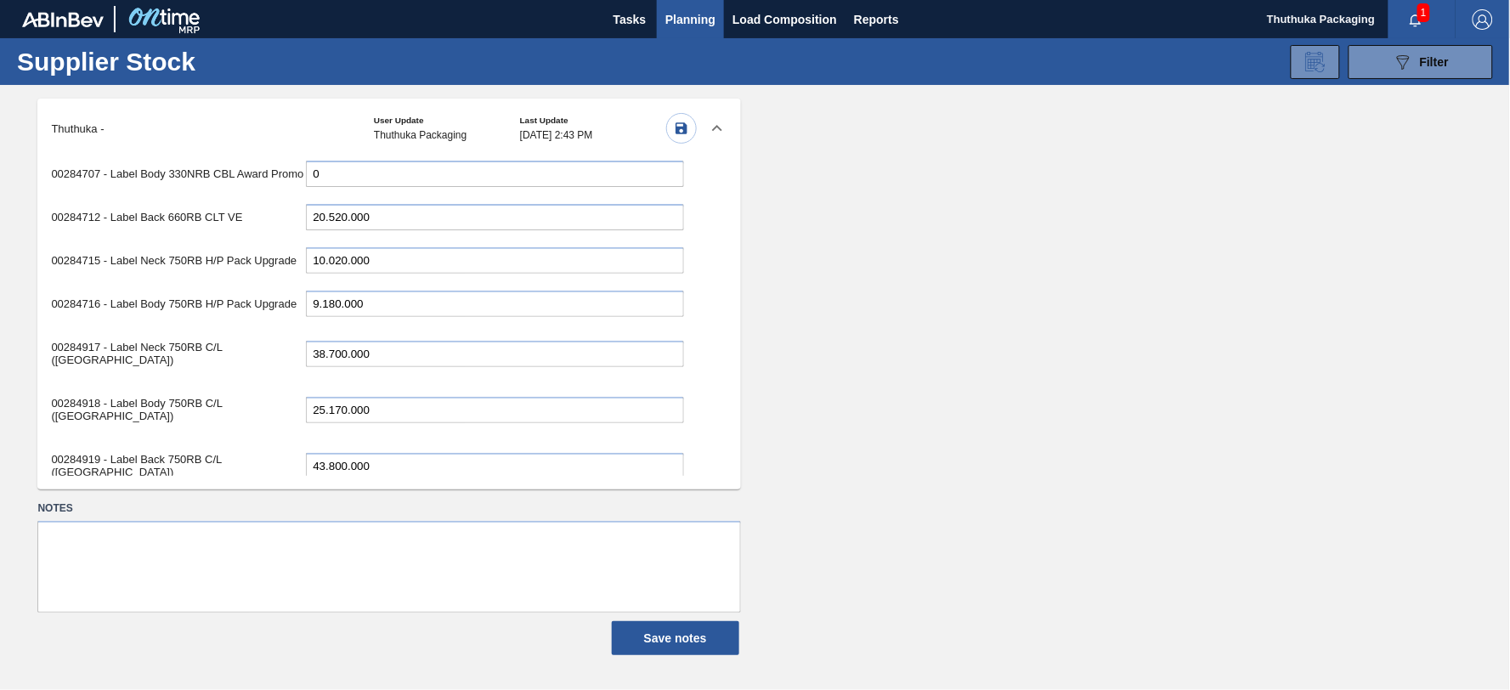
type input "25.170.000"
drag, startPoint x: 376, startPoint y: 359, endPoint x: 181, endPoint y: 352, distance: 194.7
click at [181, 442] on div "00284919 - Label Back 750RB C/L ([GEOGRAPHIC_DATA]) 43.800.000" at bounding box center [367, 466] width 632 height 48
type input "38.220.000"
drag, startPoint x: 370, startPoint y: 417, endPoint x: 131, endPoint y: 406, distance: 239.0
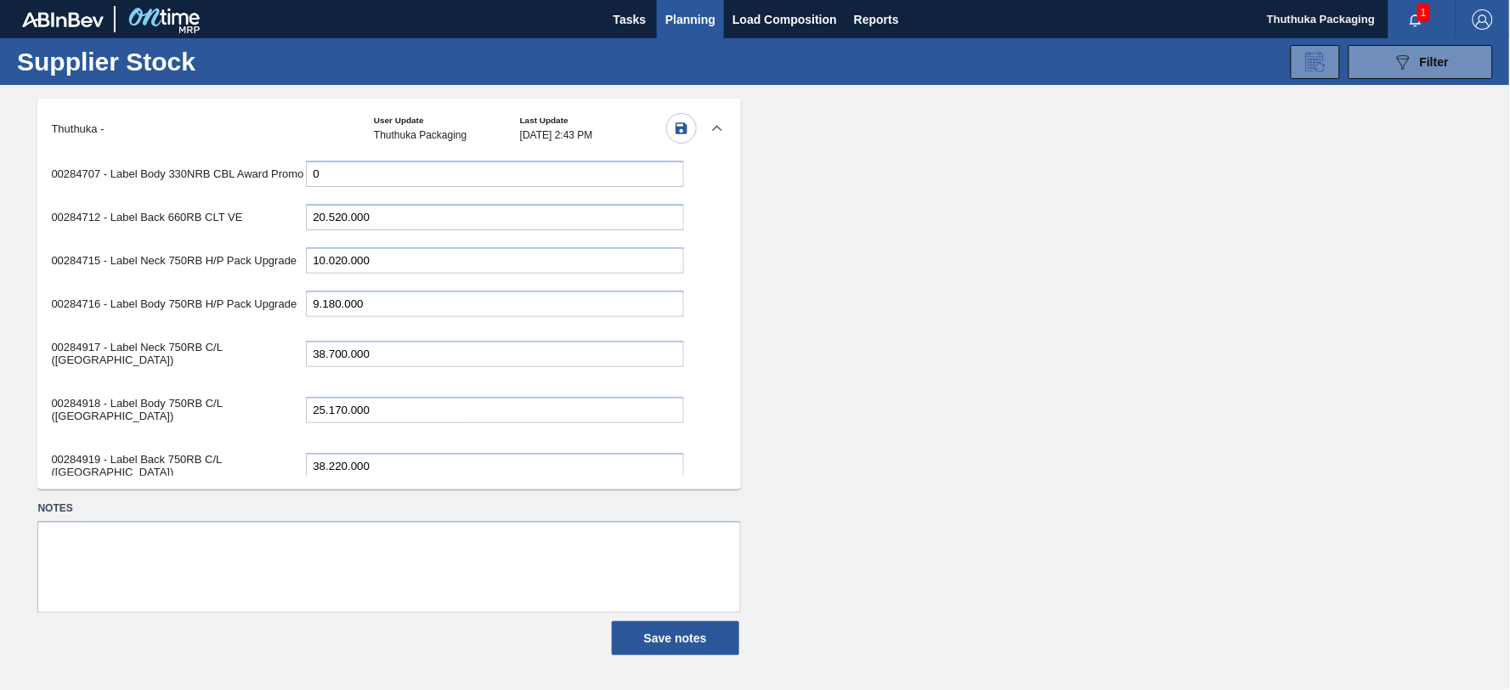
click at [131, 498] on div "00284923 - Label Neck 330NRB Castle 4X6 ([GEOGRAPHIC_DATA]) 6.000.000" at bounding box center [367, 522] width 632 height 48
type input "5.400.000"
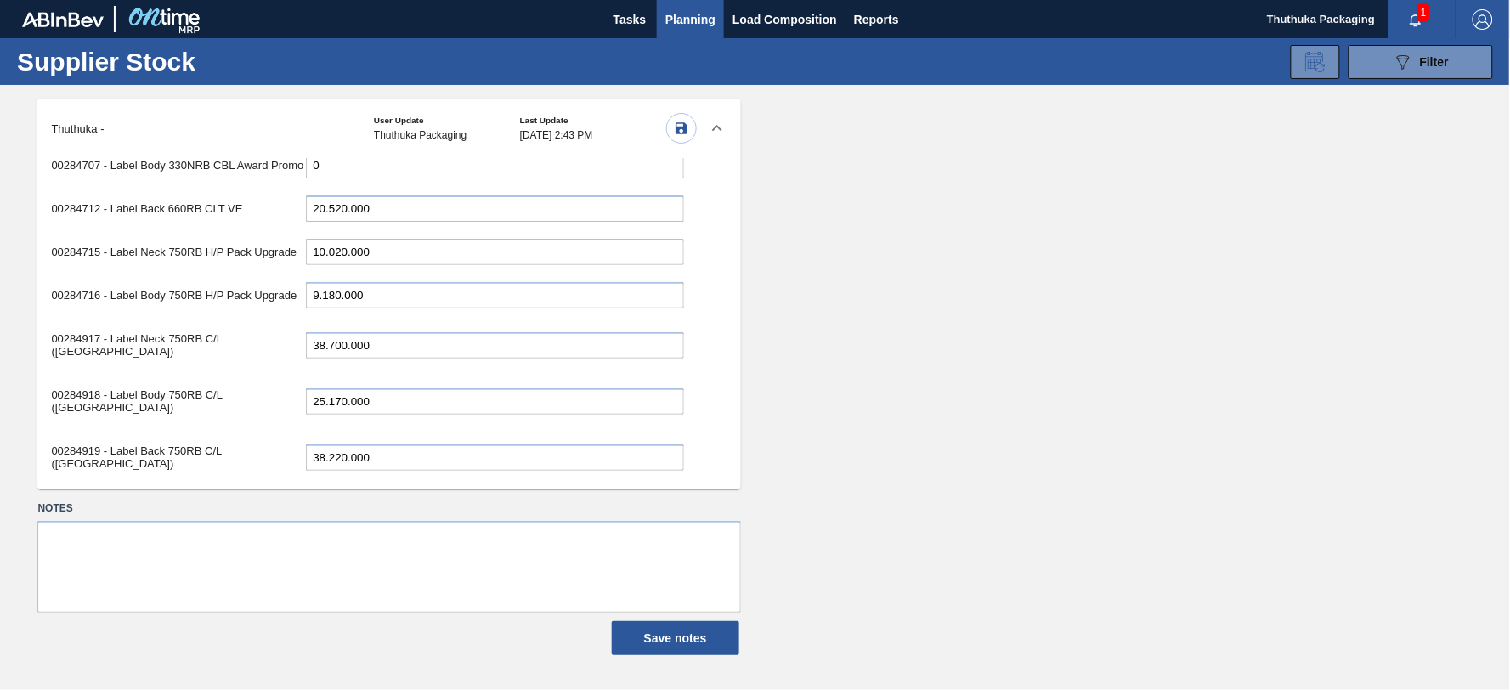
drag, startPoint x: 372, startPoint y: 465, endPoint x: 0, endPoint y: 437, distance: 373.2
click at [0, 437] on main "Supplier Stock 089F7B8B-B2A5-4AFE-B5C0-19BA573D28AC Filter Material Groups Mate…" at bounding box center [755, 347] width 1510 height 619
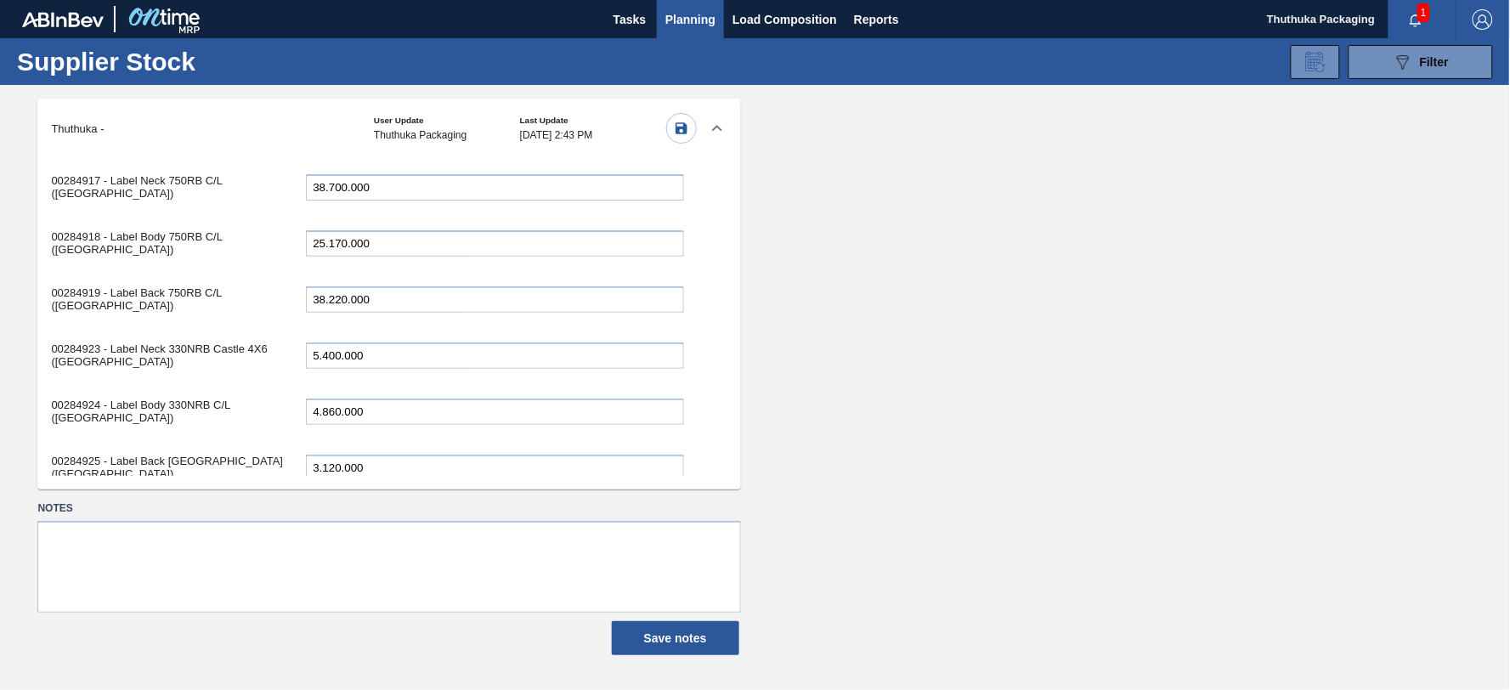
scroll to position [4402, 0]
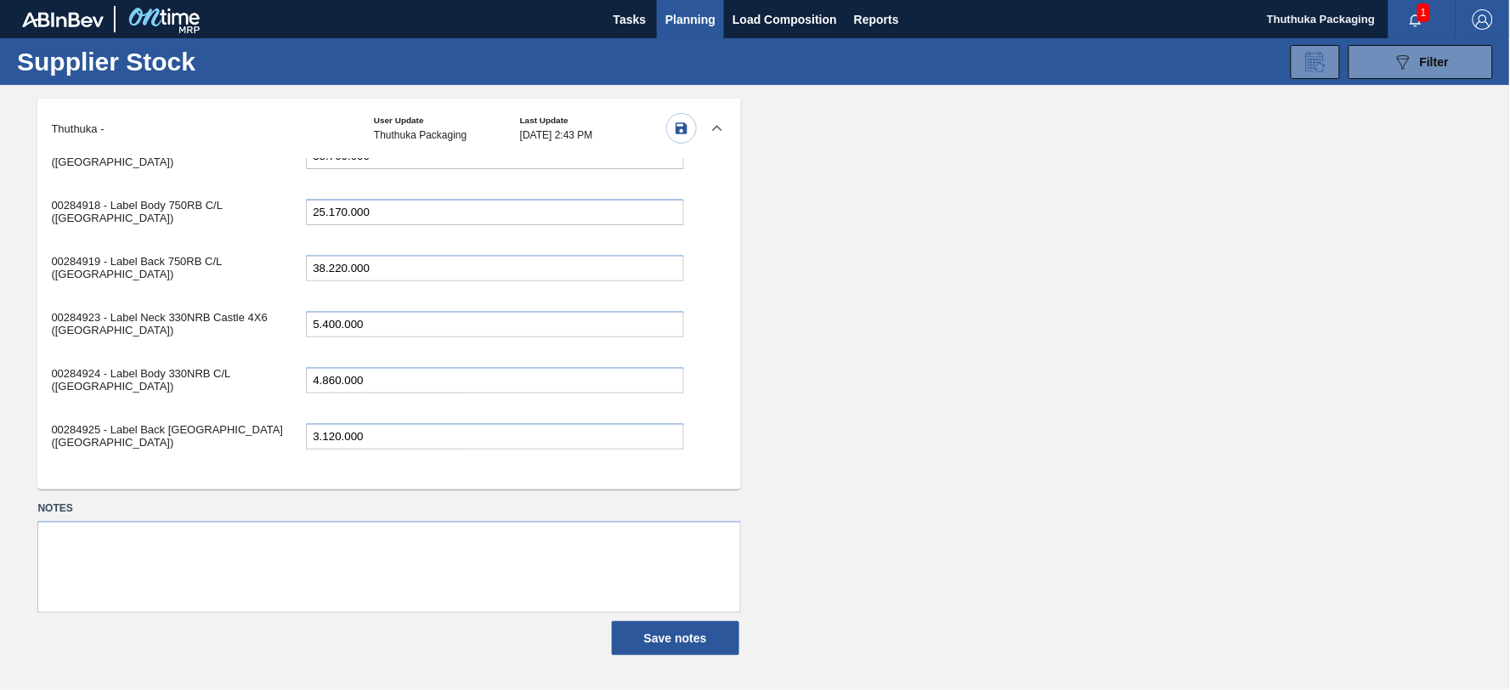
type input "4.860.000"
drag, startPoint x: 368, startPoint y: 309, endPoint x: 200, endPoint y: 309, distance: 168.2
click at [200, 412] on div "00284925 - Label Back [GEOGRAPHIC_DATA] ([GEOGRAPHIC_DATA]) 3.120.000" at bounding box center [367, 436] width 632 height 48
type input "2.520.000"
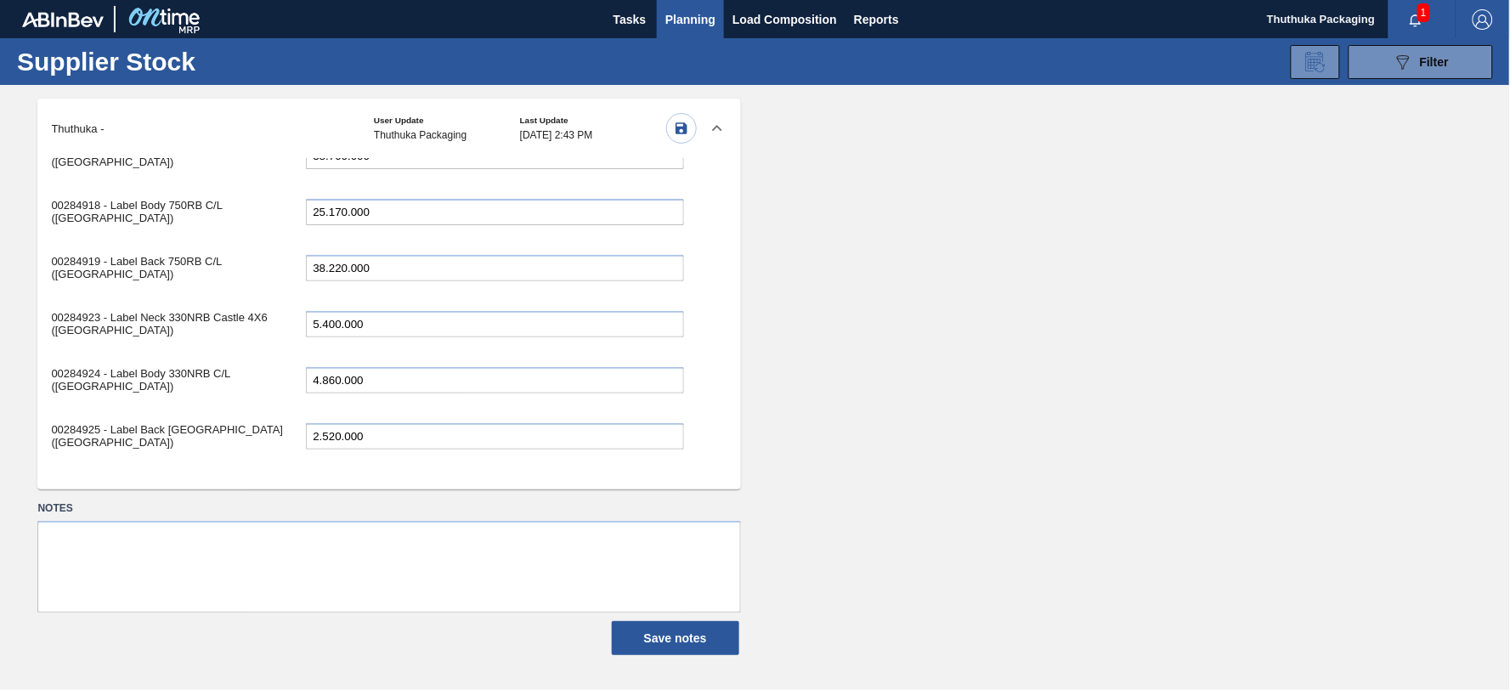
drag, startPoint x: 336, startPoint y: 456, endPoint x: 179, endPoint y: 444, distance: 156.9
click at [179, 580] on div "00285158 - Label Neck 330NRB Fly Fish Lemon PU 0" at bounding box center [367, 604] width 632 height 48
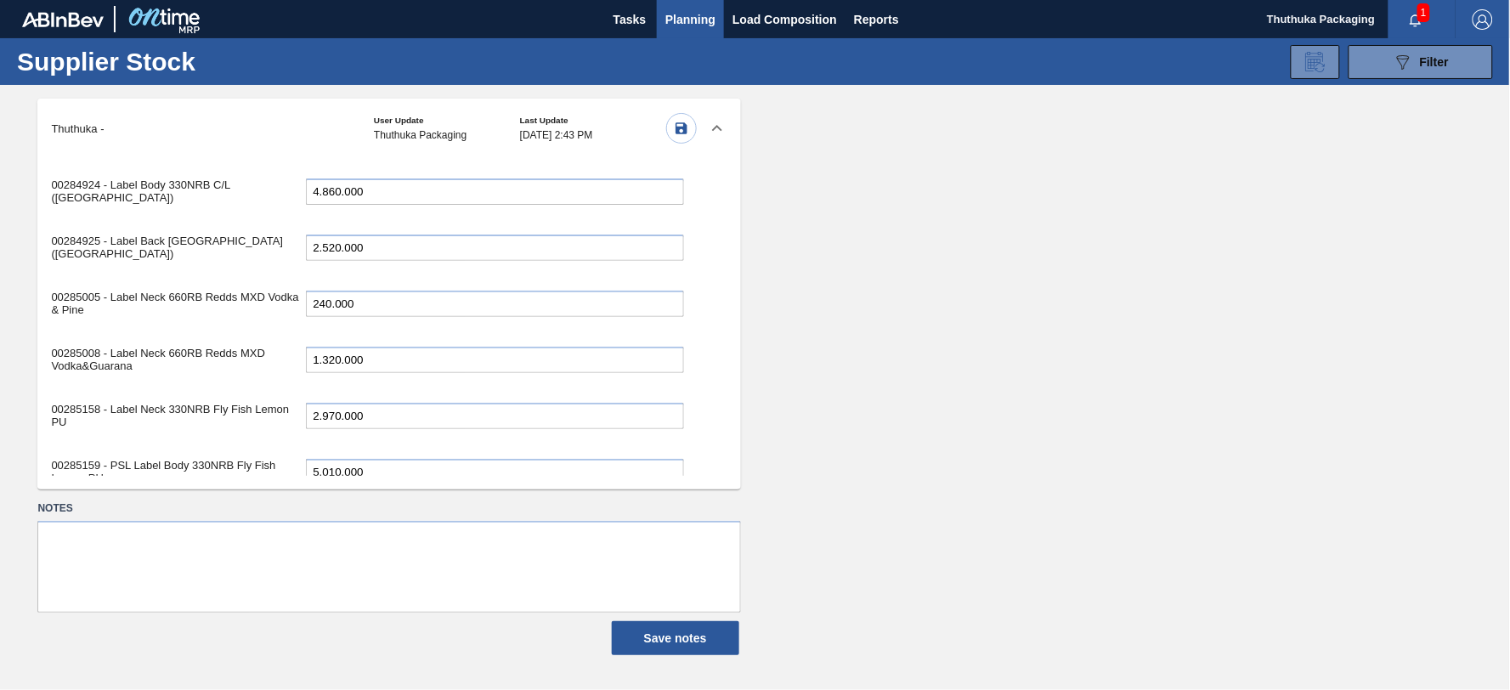
type input "2.970.000"
drag, startPoint x: 386, startPoint y: 334, endPoint x: 145, endPoint y: 324, distance: 240.7
click at [145, 448] on div "00285159 - PSL Label Body 330NRB Fly Fish Lemon PU 5.010.000" at bounding box center [367, 472] width 632 height 48
drag, startPoint x: 384, startPoint y: 276, endPoint x: 172, endPoint y: 279, distance: 211.6
click at [172, 392] on div "00285158 - Label Neck 330NRB Fly Fish Lemon PU 2.970.000" at bounding box center [367, 416] width 632 height 48
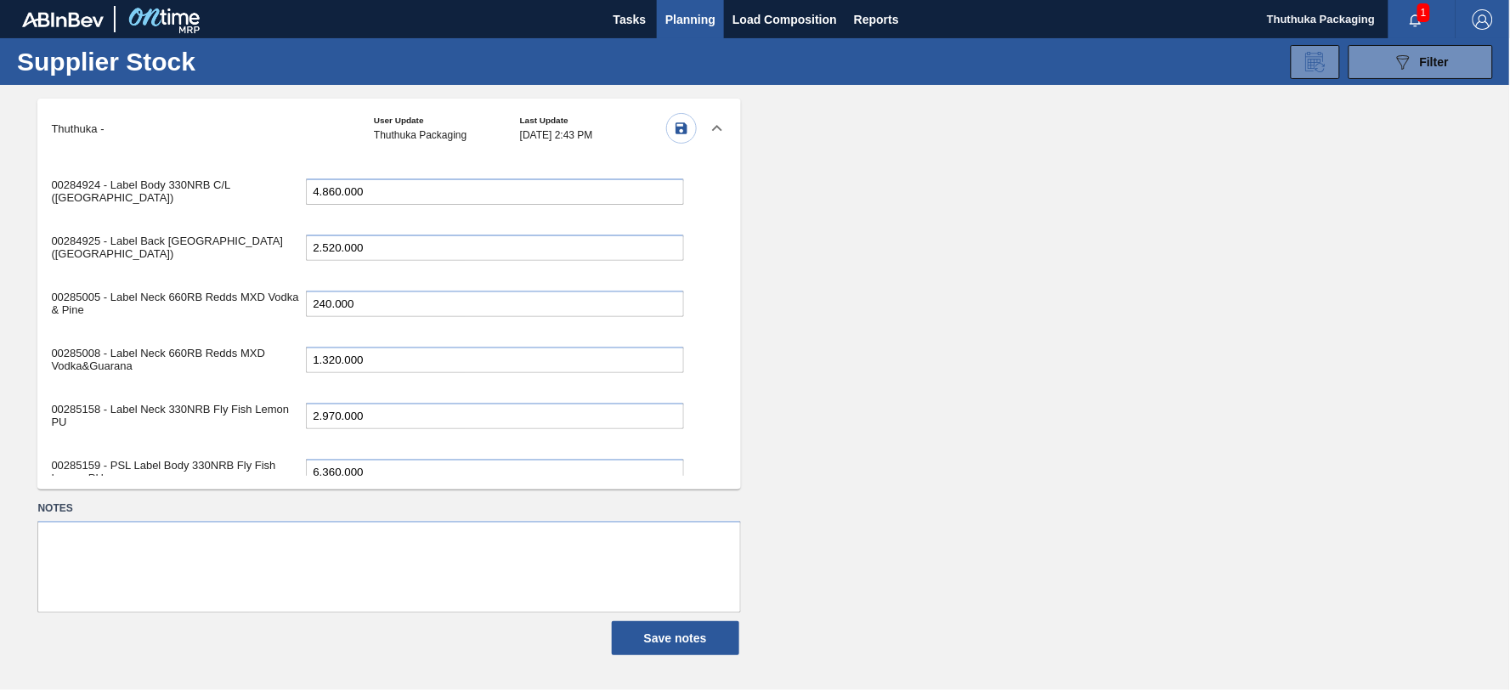
drag, startPoint x: 382, startPoint y: 328, endPoint x: 166, endPoint y: 325, distance: 216.7
click at [172, 448] on div "00285159 - PSL Label Body 330NRB Fly Fish Lemon PU 6.360.000" at bounding box center [367, 472] width 632 height 48
type input "0"
click at [480, 504] on div "00285190 - Label Neck 660RB Flying Fish Lemon PU 7.860.000" at bounding box center [367, 528] width 632 height 48
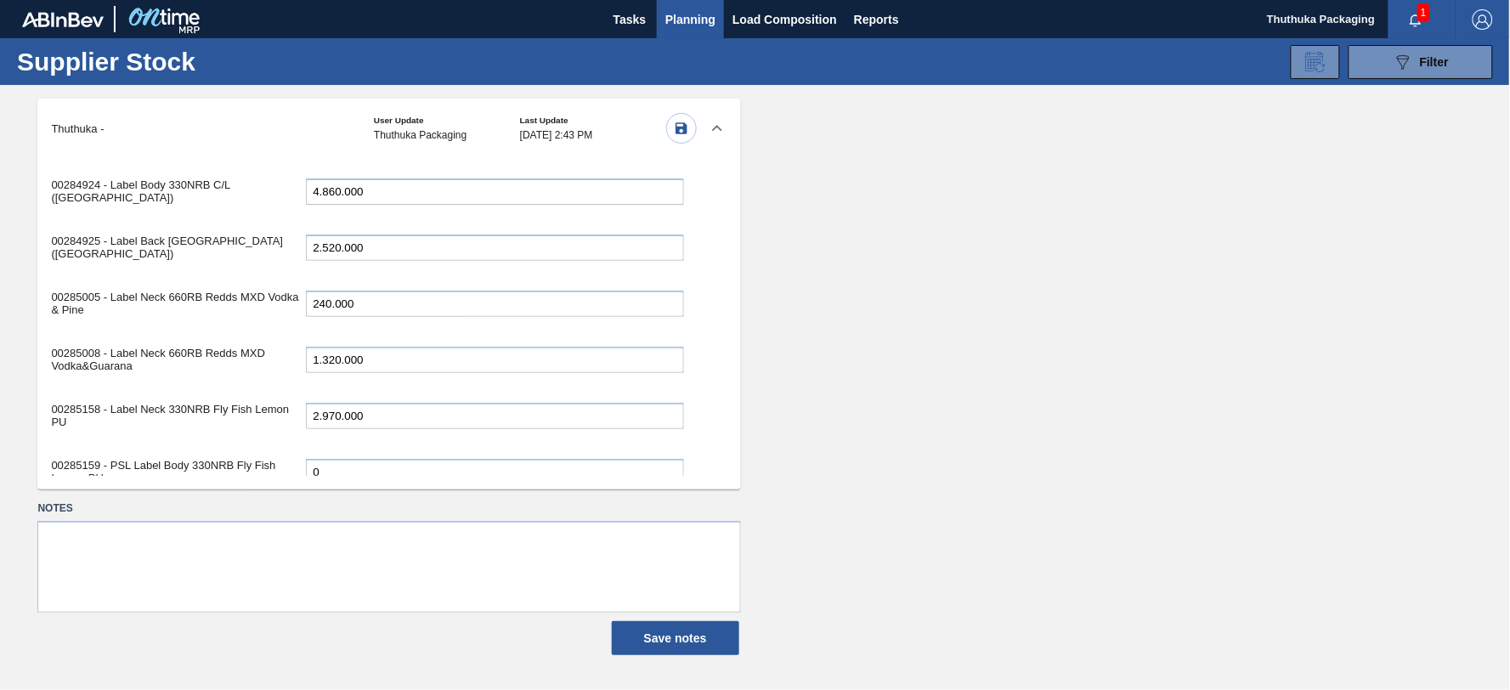
drag, startPoint x: 401, startPoint y: 388, endPoint x: 65, endPoint y: 364, distance: 337.4
click at [65, 504] on div "00285190 - Label Neck 660RB Flying Fish Lemon PU 7.860.000" at bounding box center [367, 528] width 632 height 48
type input "6.360.000"
drag, startPoint x: 393, startPoint y: 440, endPoint x: 159, endPoint y: 427, distance: 234.9
click at [159, 560] on div "00285203 - Label Neck 660RB CLT PU 25 0" at bounding box center [367, 577] width 632 height 35
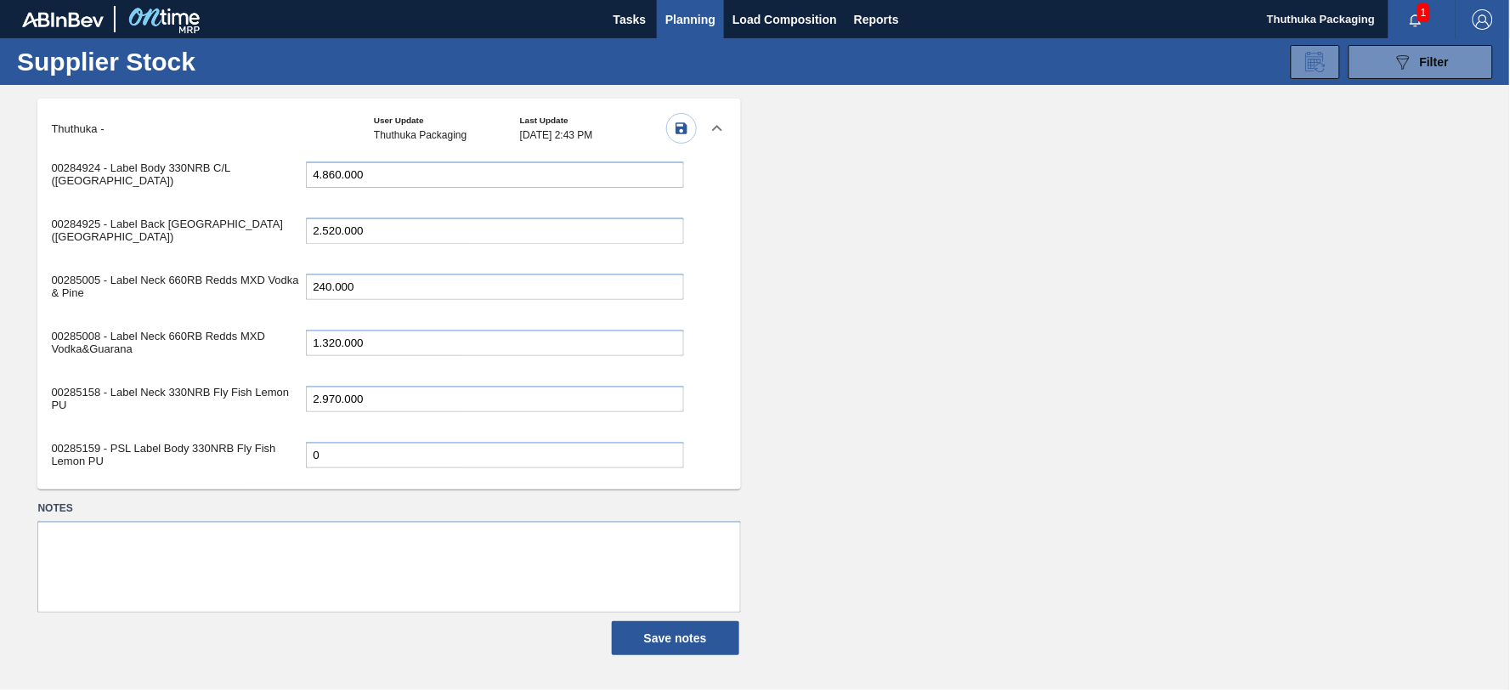
scroll to position [4612, 0]
type input "37.890.000"
click at [676, 130] on icon "button" at bounding box center [682, 128] width 12 height 12
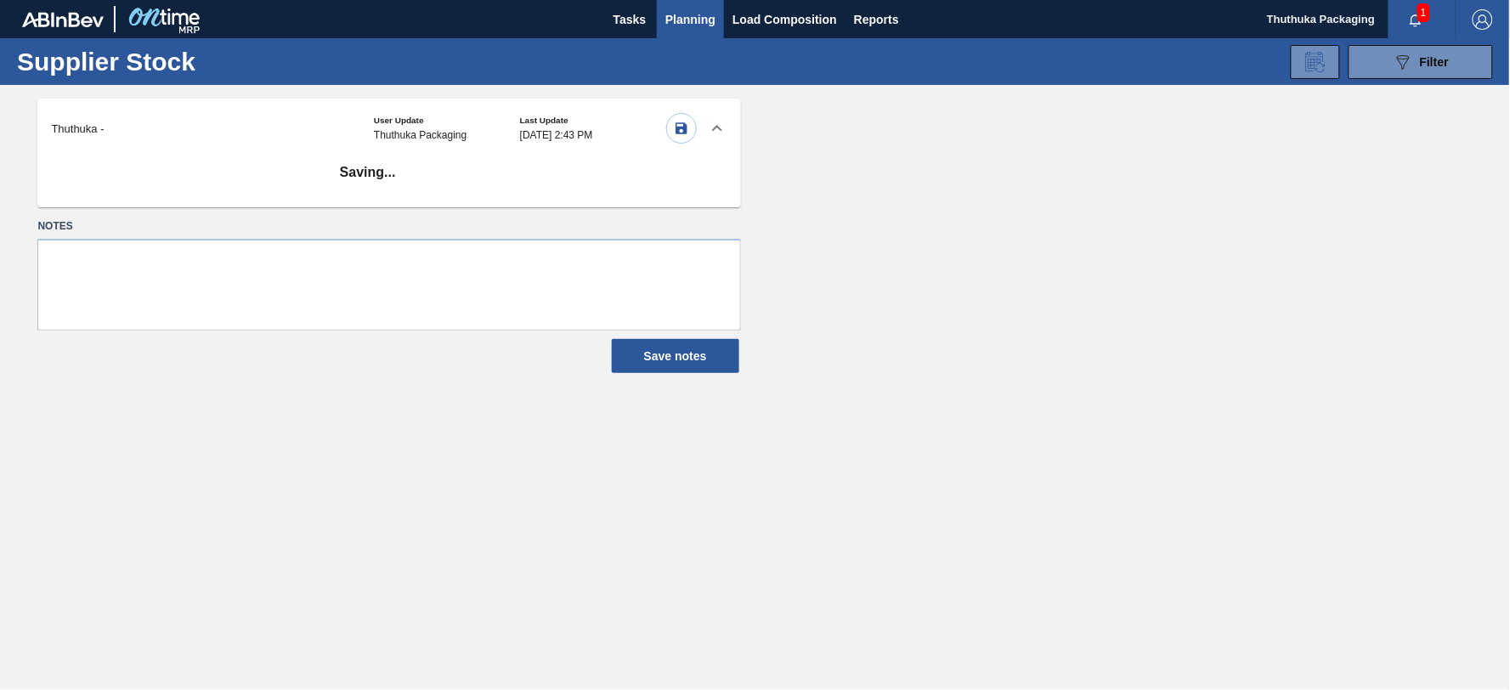
scroll to position [0, 0]
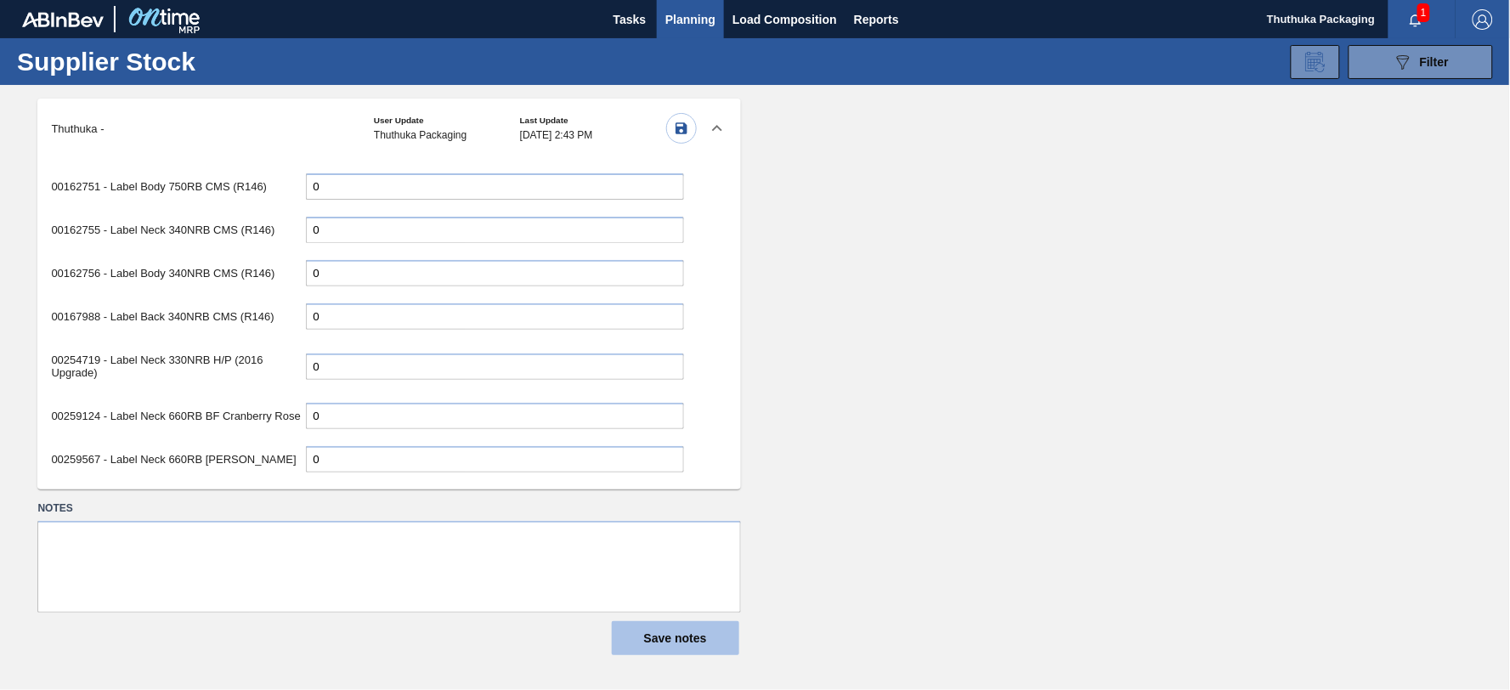
click at [683, 635] on button "Save notes" at bounding box center [675, 638] width 127 height 34
